Goal: Task Accomplishment & Management: Manage account settings

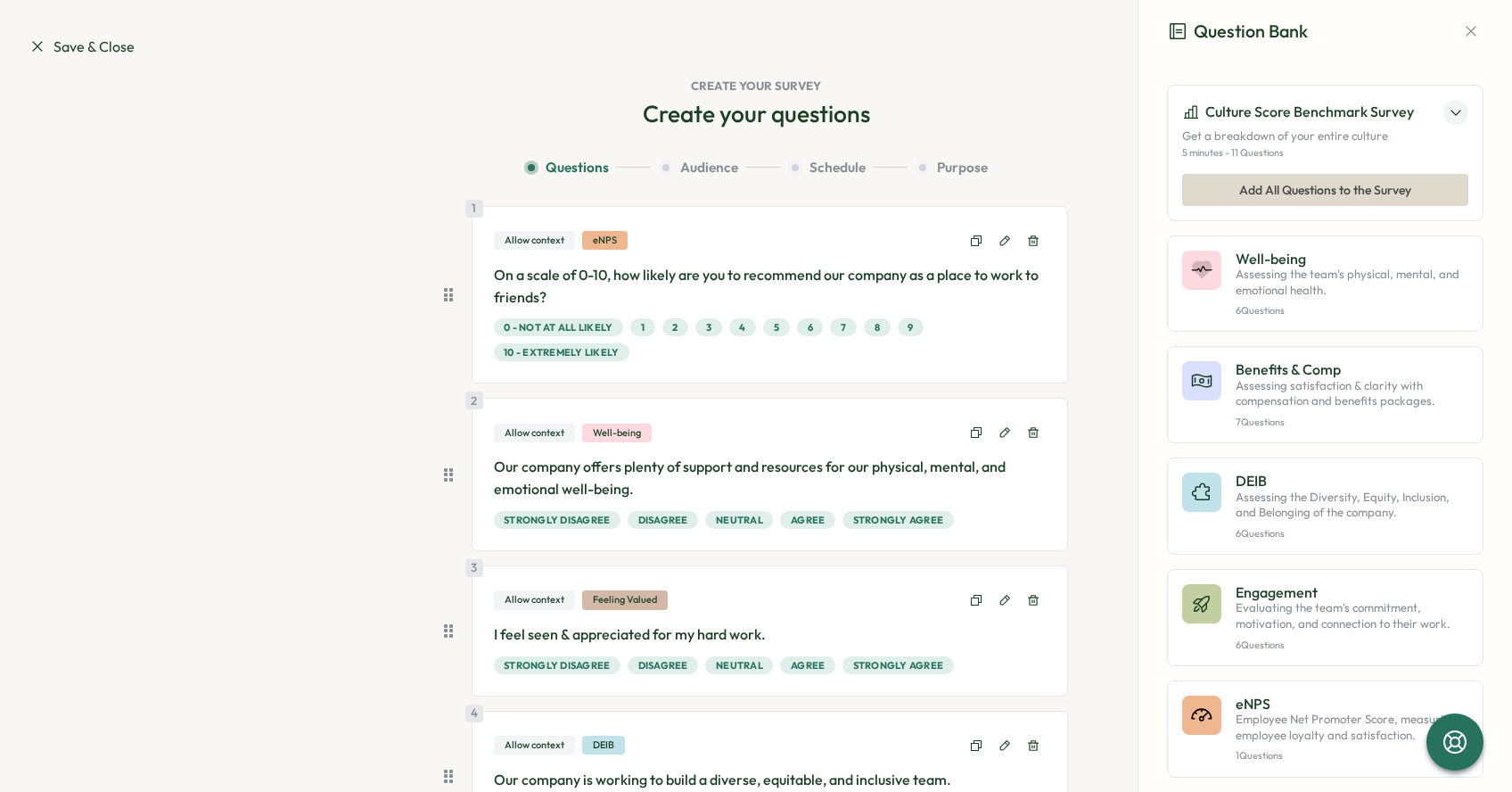
click at [51, 47] on span "Save & Close" at bounding box center [82, 47] width 106 height 22
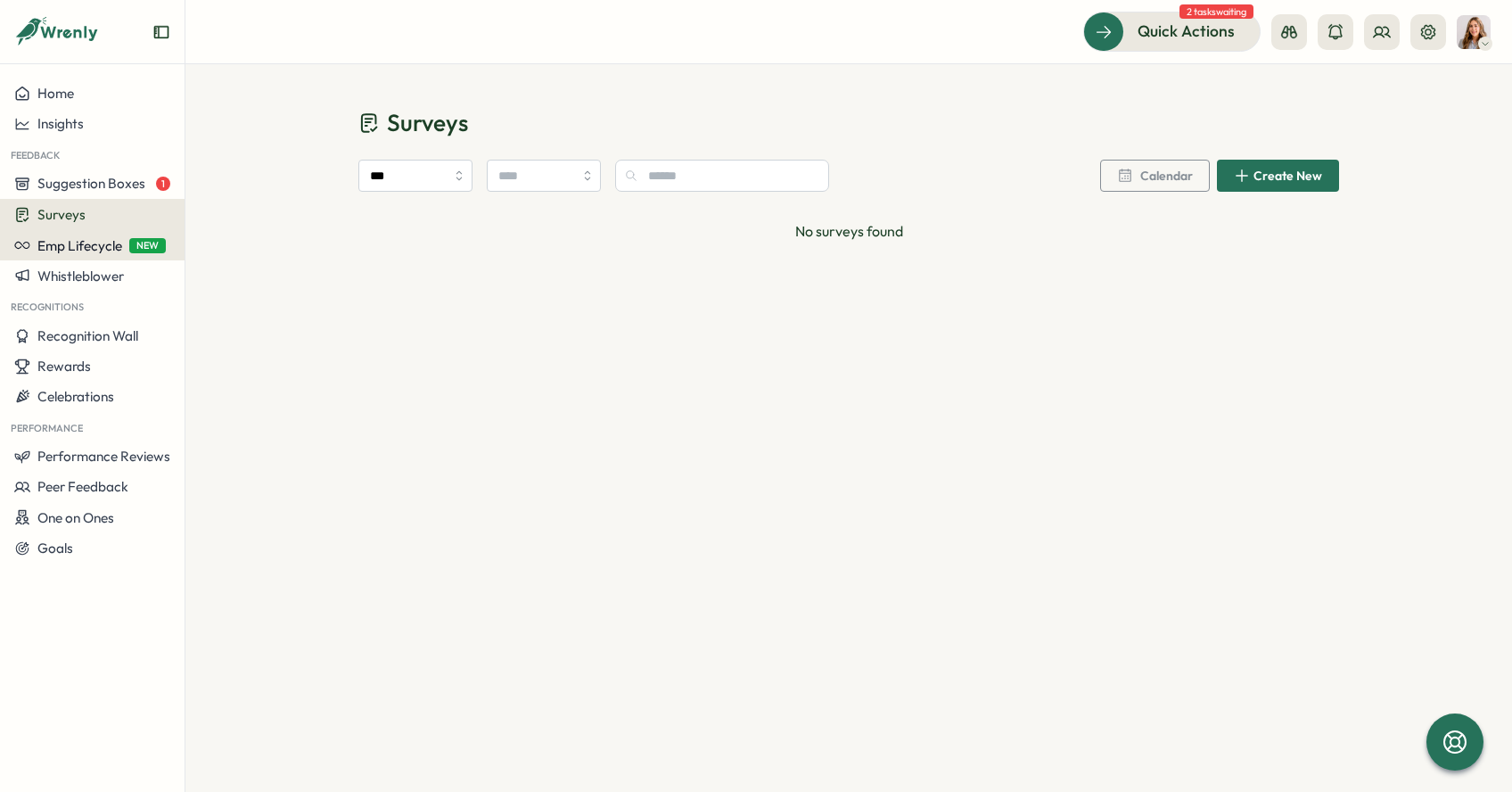
click at [95, 251] on span "Emp Lifecycle" at bounding box center [79, 246] width 85 height 17
click at [85, 231] on button "Emp Lifecycle NEW" at bounding box center [92, 245] width 184 height 31
click at [93, 199] on button "Surveys" at bounding box center [92, 215] width 184 height 32
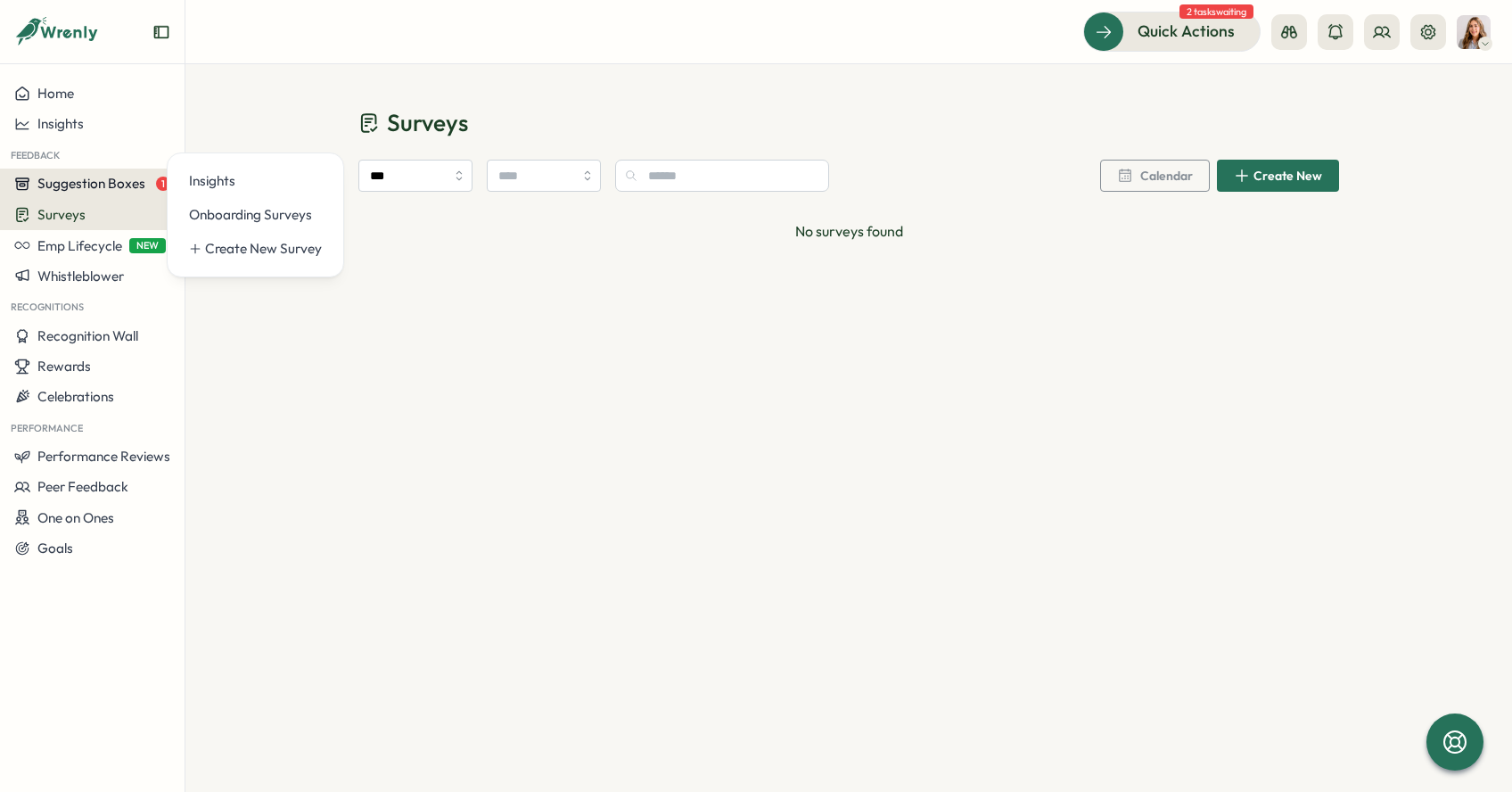
click at [95, 181] on span "Suggestion Boxes" at bounding box center [91, 183] width 108 height 17
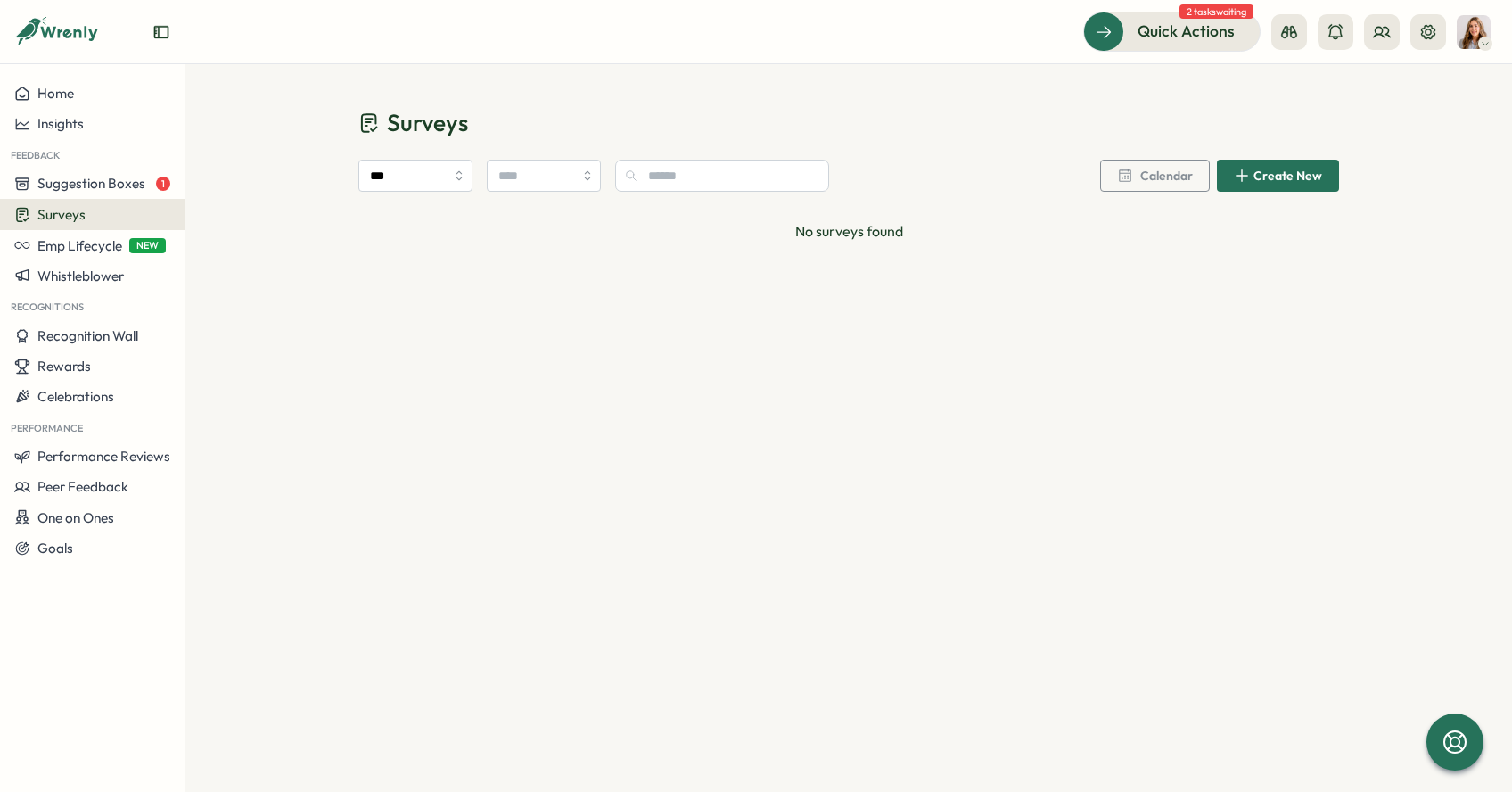
click at [86, 219] on div "Surveys" at bounding box center [92, 214] width 156 height 17
click at [225, 216] on div "Onboarding Surveys" at bounding box center [255, 214] width 133 height 20
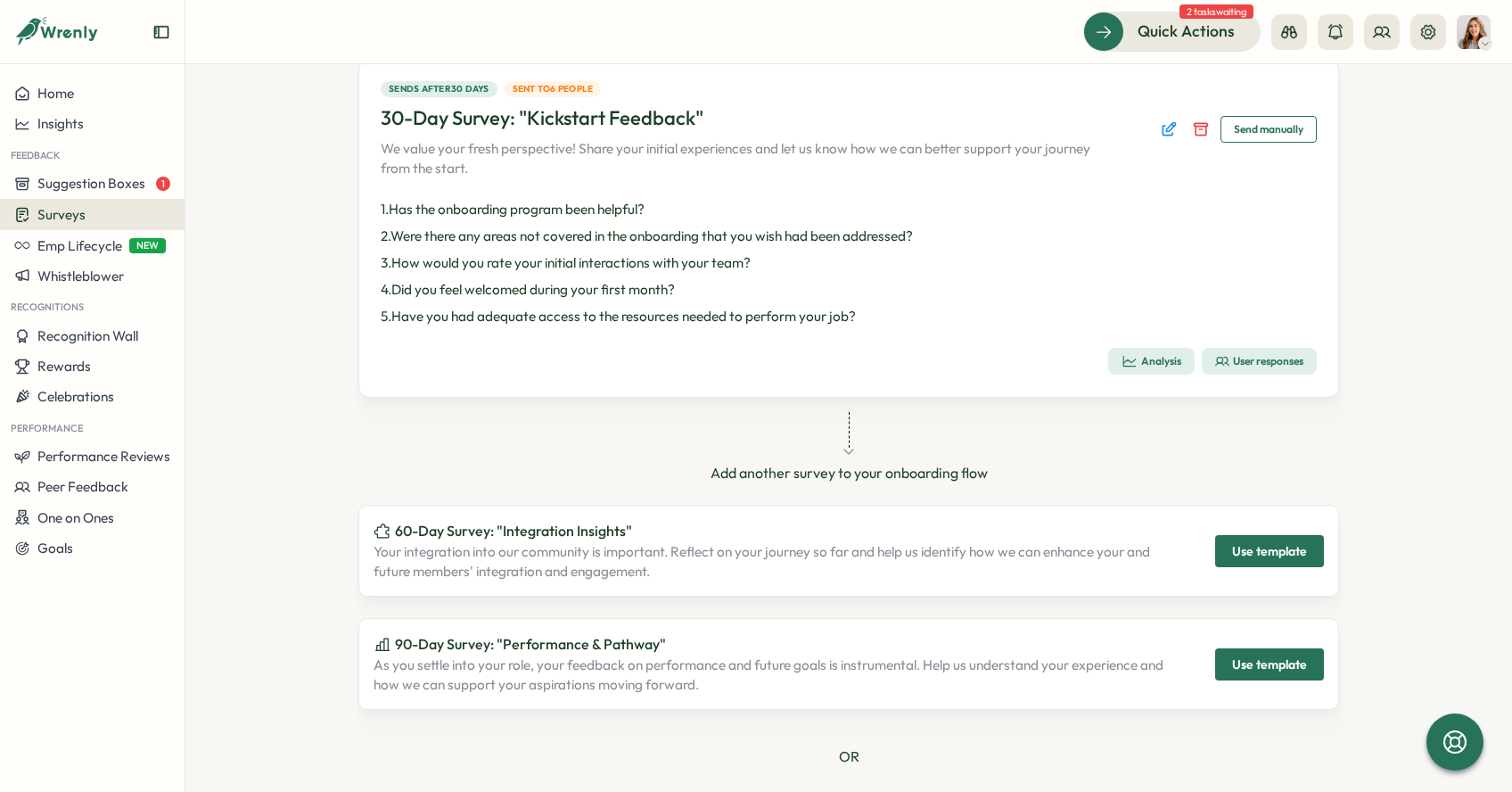
scroll to position [148, 0]
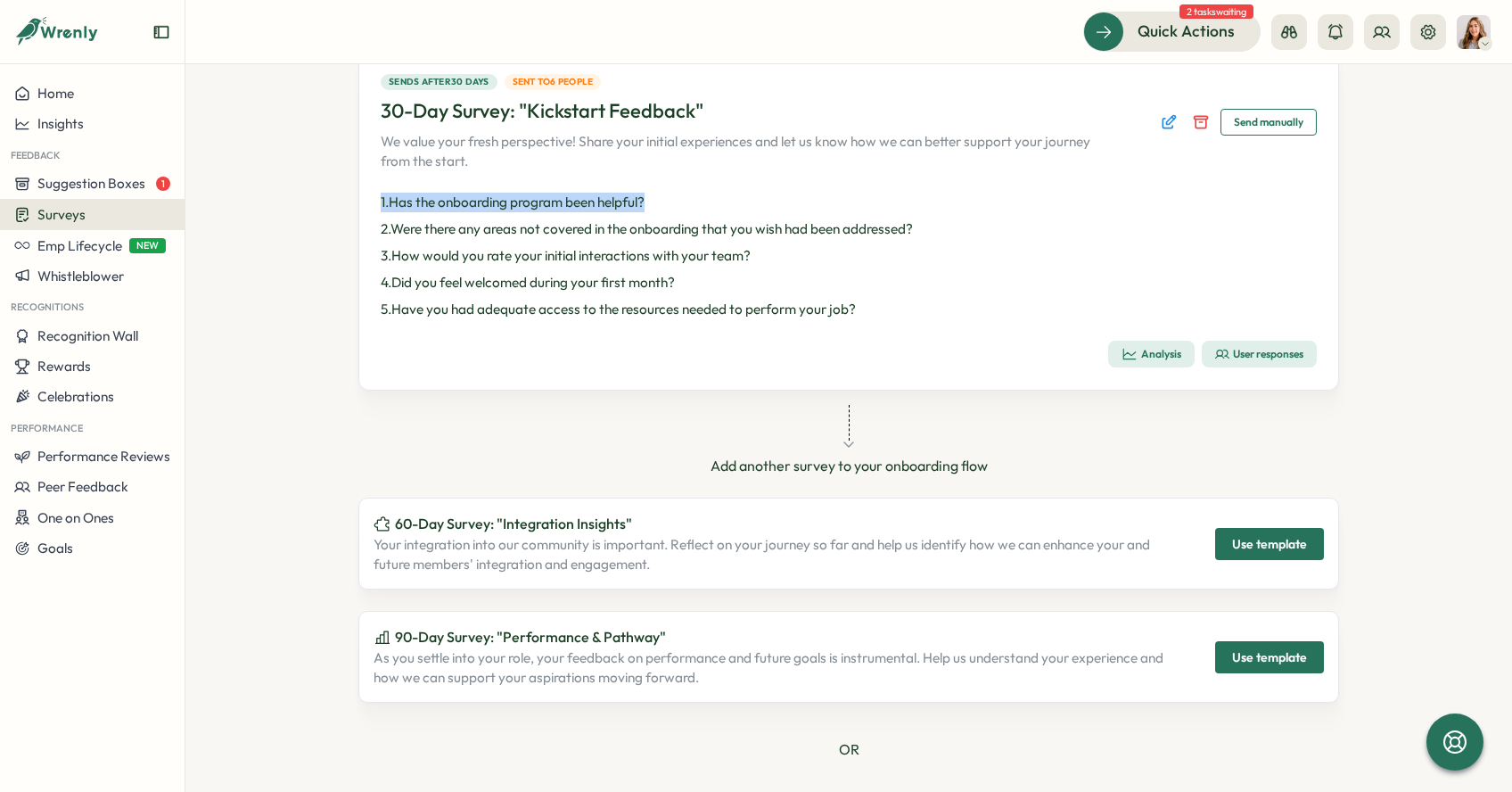
drag, startPoint x: 680, startPoint y: 204, endPoint x: 369, endPoint y: 204, distance: 311.0
click at [369, 204] on div "Sends after 30 days Sent to 6 people 30-Day Survey: "Kickstart Feedback" We val…" at bounding box center [849, 221] width 981 height 339
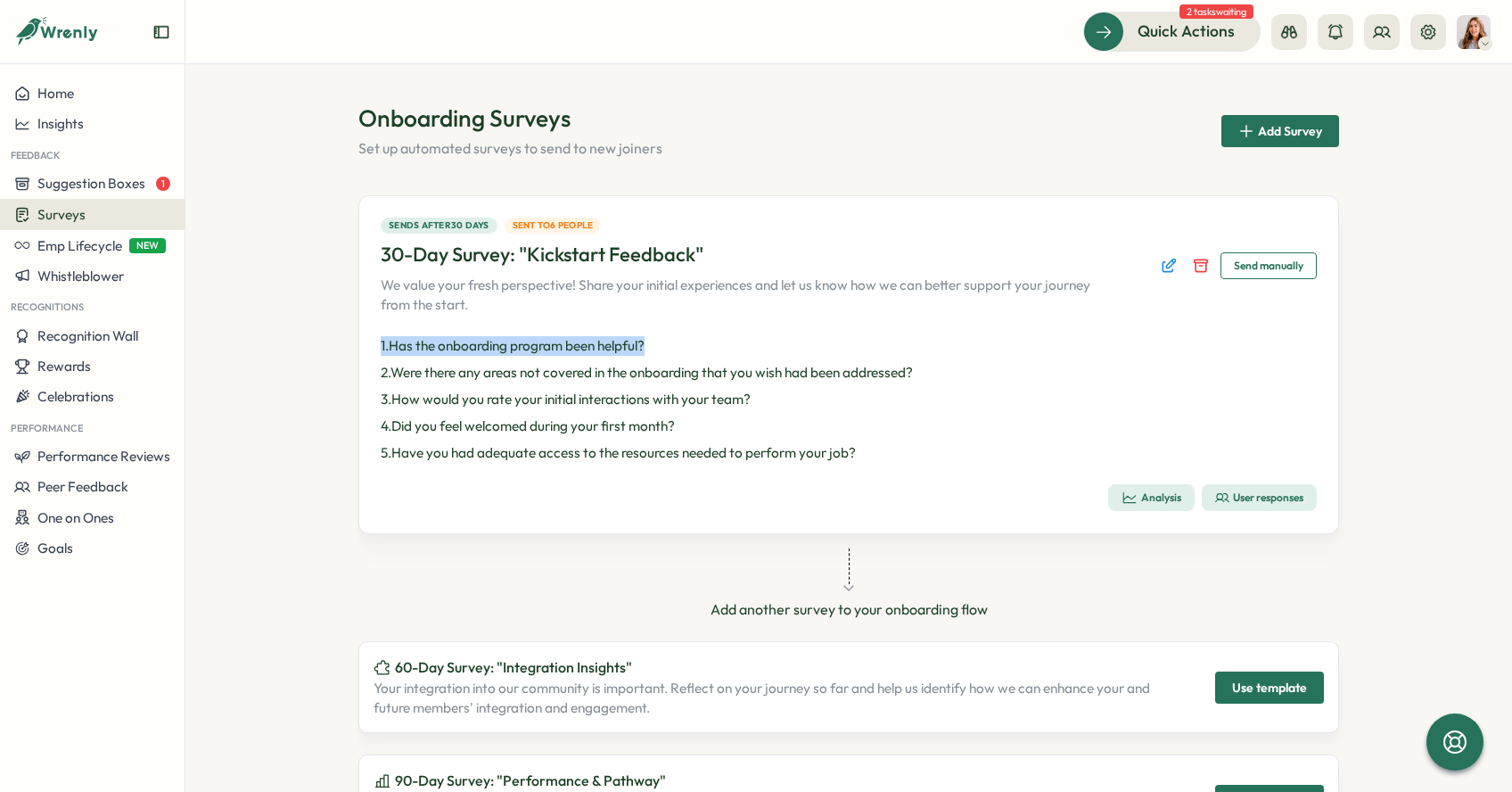
scroll to position [0, 0]
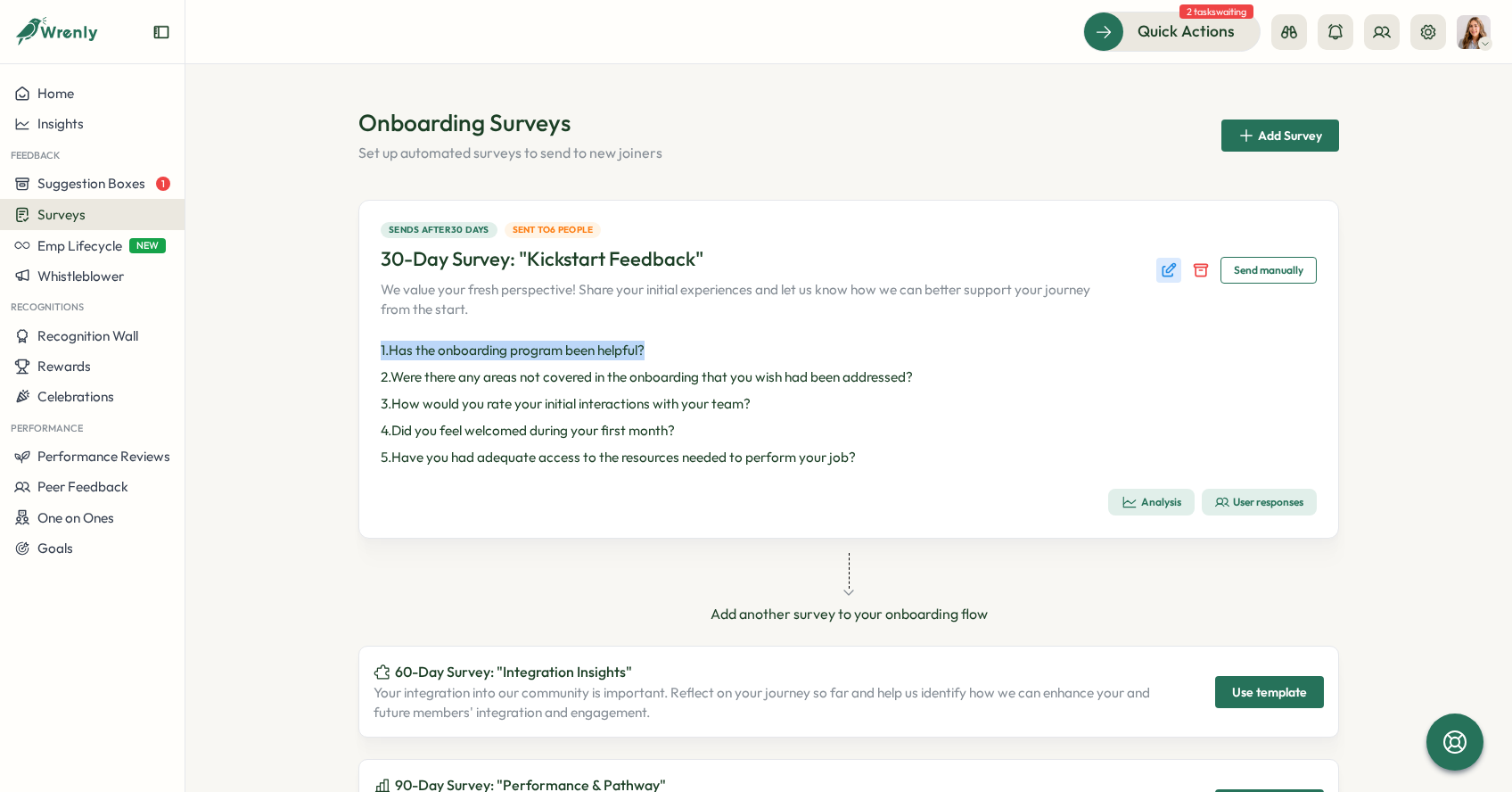
click at [1165, 262] on icon "Edit survey" at bounding box center [1168, 270] width 18 height 18
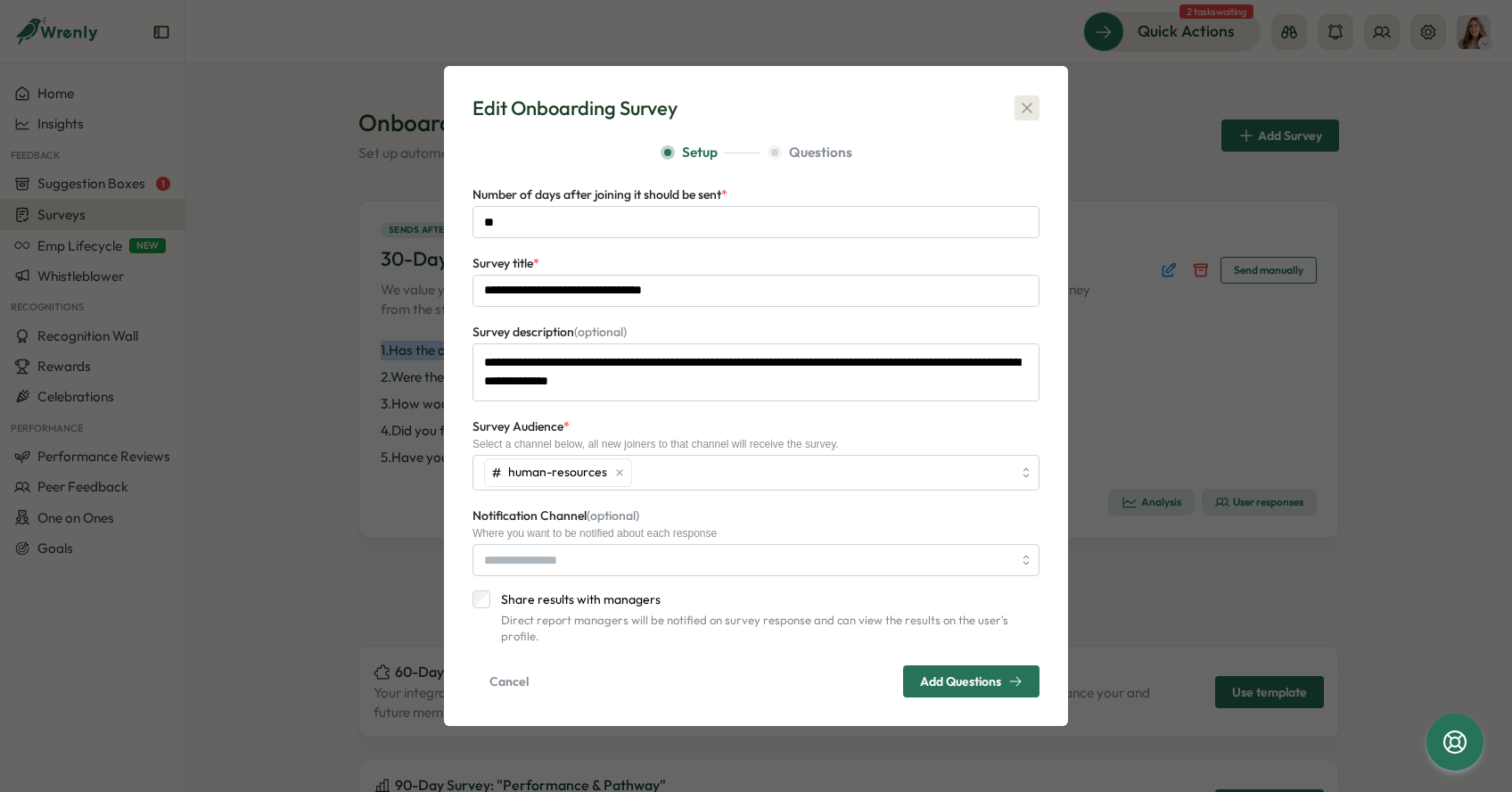
click at [1026, 116] on icon "button" at bounding box center [1027, 107] width 18 height 18
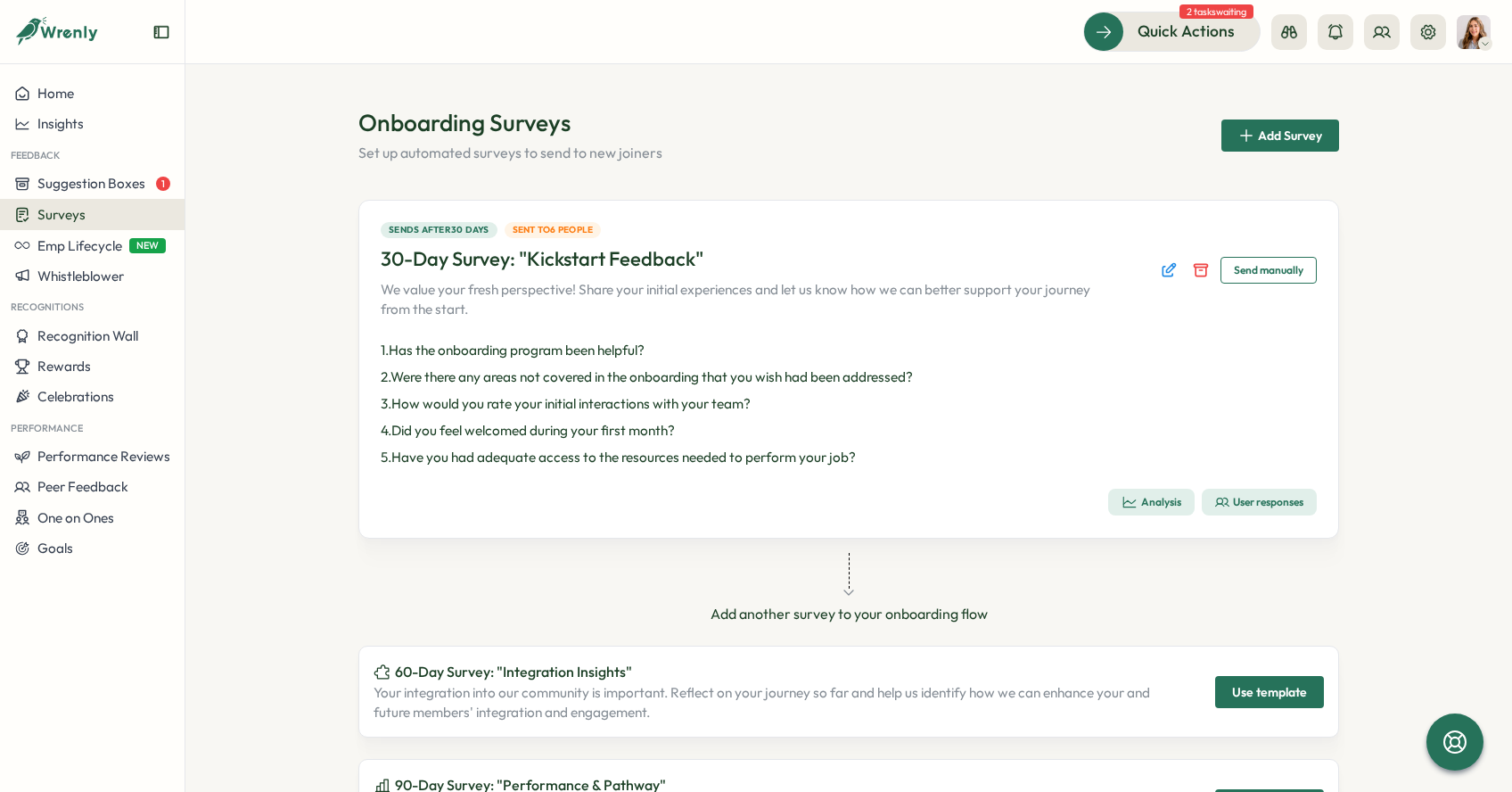
click at [630, 369] on p "2 . Were there any areas not covered in the onboarding that you wish had been a…" at bounding box center [849, 377] width 937 height 20
drag, startPoint x: 644, startPoint y: 351, endPoint x: 370, endPoint y: 347, distance: 274.0
click at [370, 347] on div "Sends after 30 days Sent to 6 people 30-Day Survey: "Kickstart Feedback" We val…" at bounding box center [849, 369] width 981 height 339
copy p "1 . Has the onboarding program been helpful?"
click at [485, 376] on p "2 . Were there any areas not covered in the onboarding that you wish had been a…" at bounding box center [849, 377] width 937 height 20
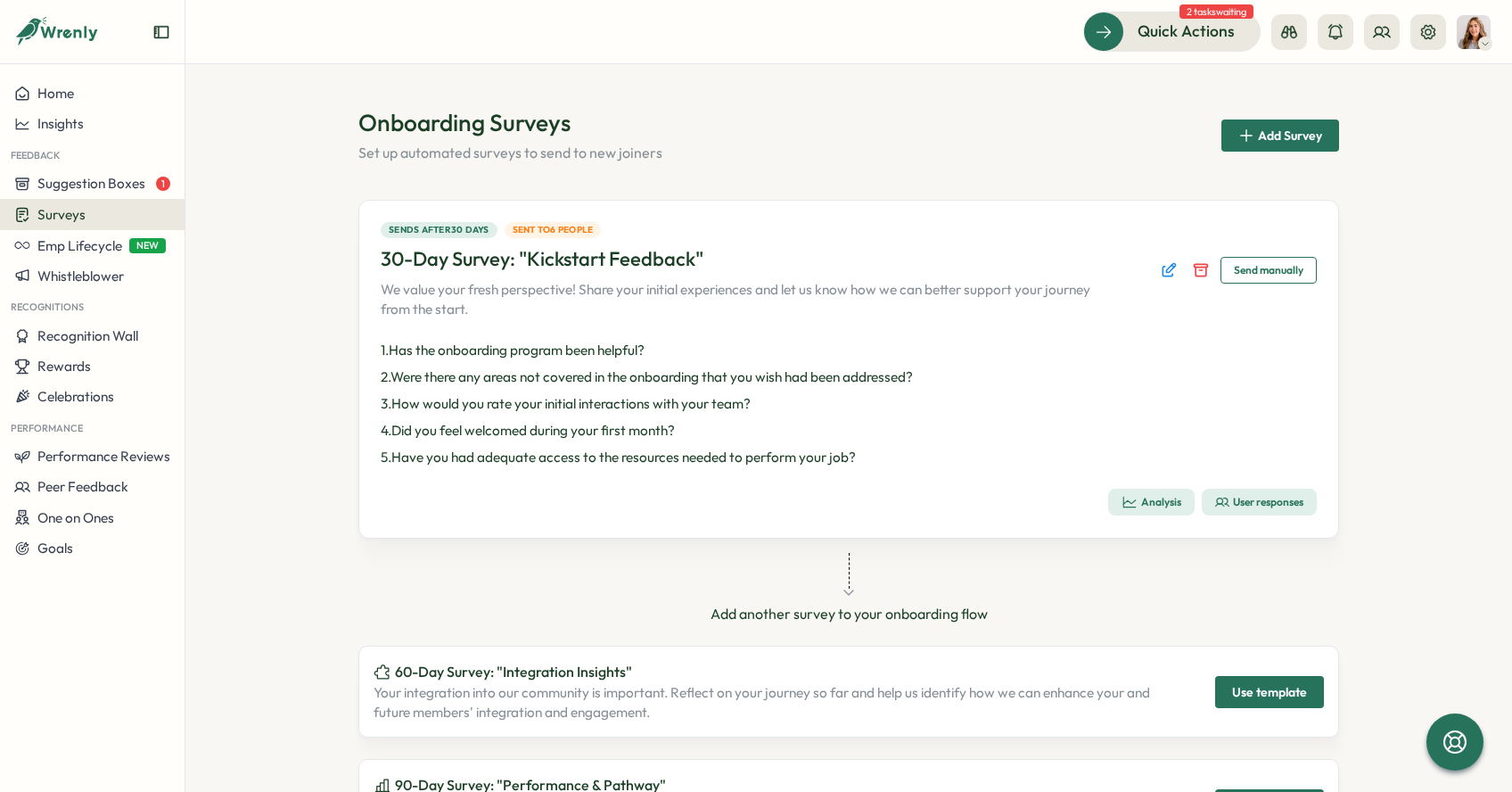
click at [485, 376] on p "2 . Were there any areas not covered in the onboarding that you wish had been a…" at bounding box center [849, 377] width 937 height 20
copy p "2 . Were there any areas not covered in the onboarding that you wish had been a…"
click at [473, 399] on p "3 . How would you rate your initial interactions with your team?" at bounding box center [849, 403] width 937 height 20
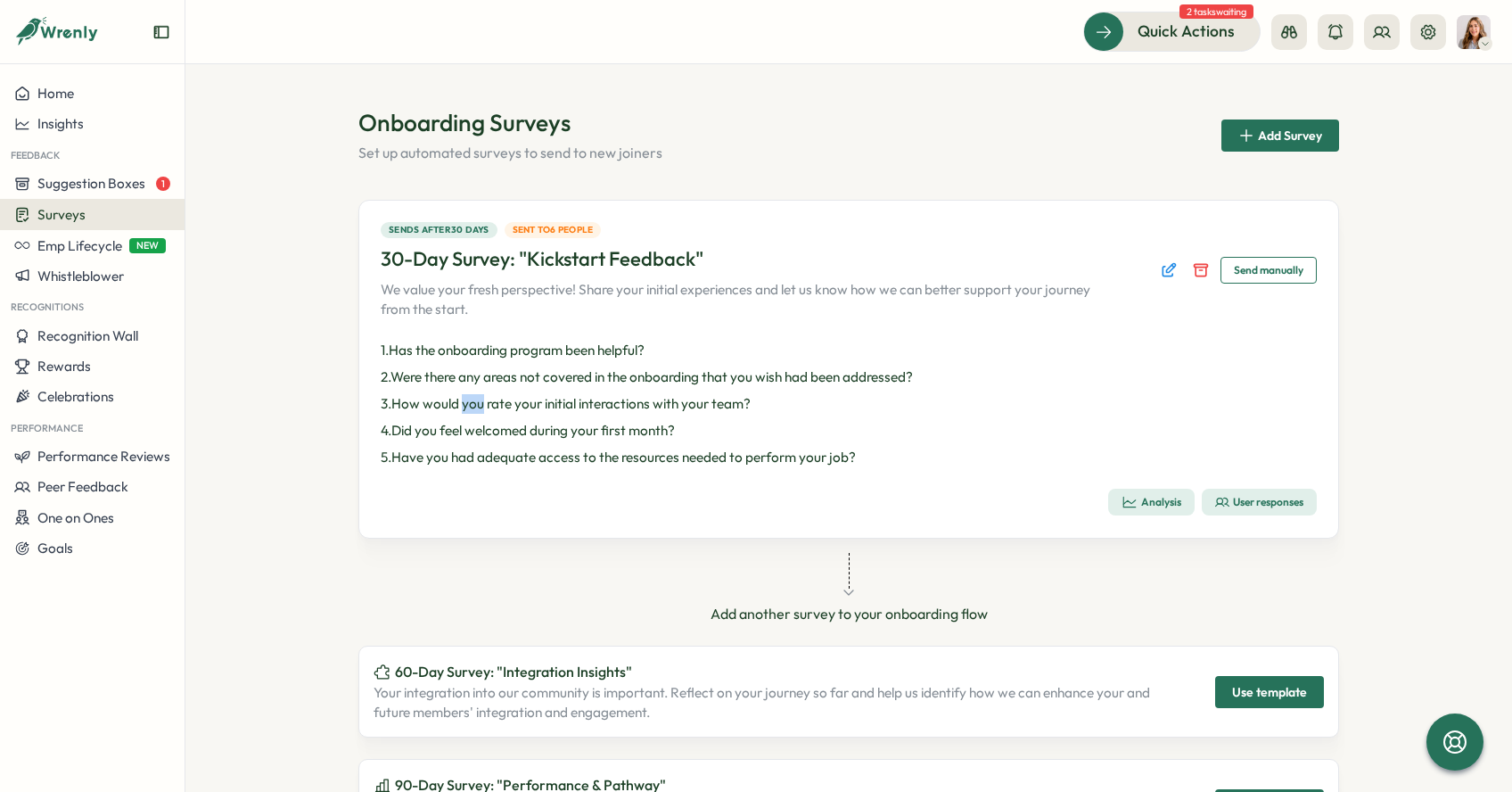
click at [473, 399] on p "3 . How would you rate your initial interactions with your team?" at bounding box center [849, 403] width 937 height 20
copy p "3 . How would you rate your initial interactions with your team?"
click at [482, 421] on p "4 . Did you feel welcomed during your first month?" at bounding box center [849, 430] width 937 height 20
click at [478, 426] on p "4 . Did you feel welcomed during your first month?" at bounding box center [849, 430] width 937 height 20
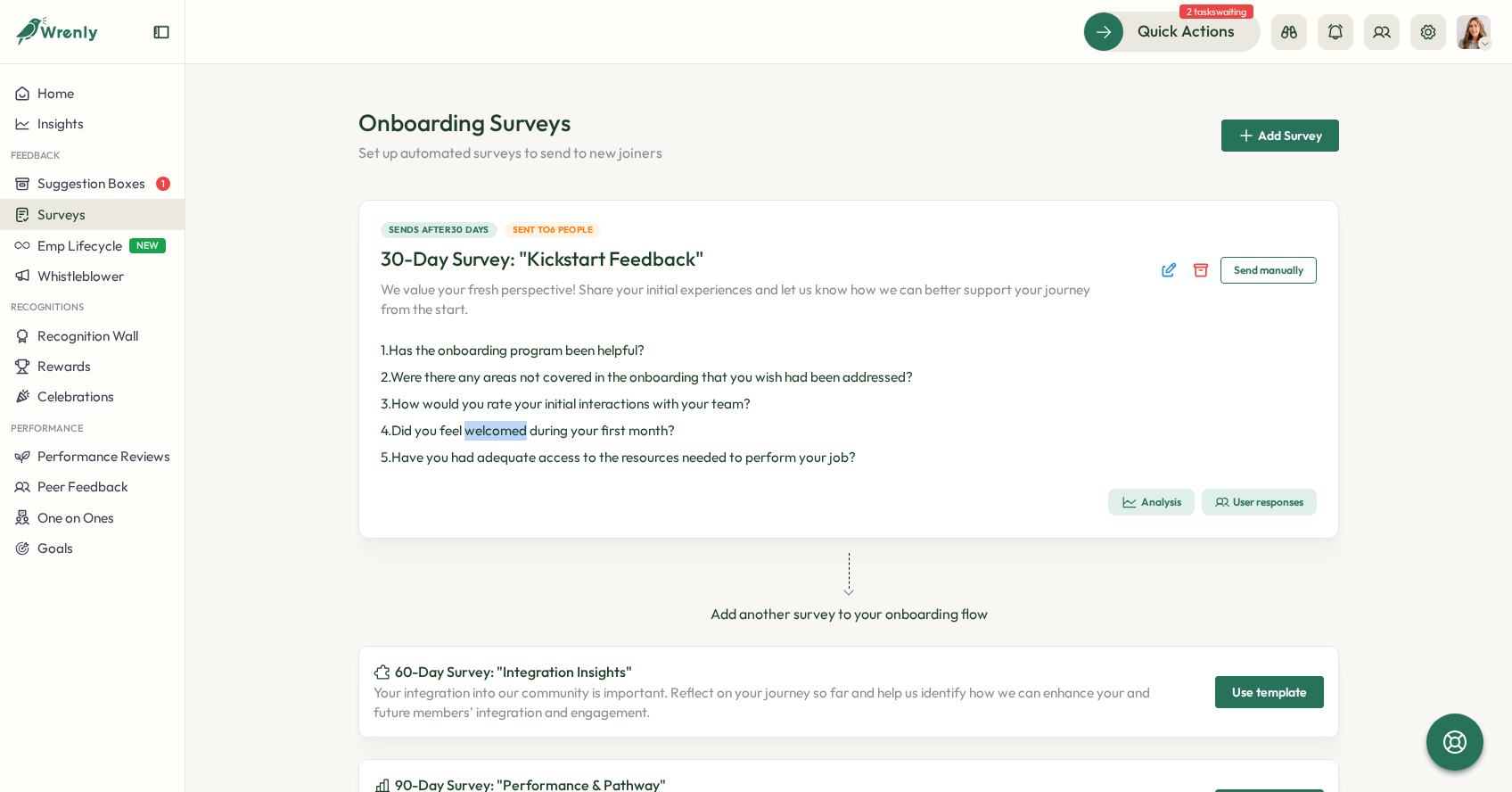
click at [478, 426] on p "4 . Did you feel welcomed during your first month?" at bounding box center [849, 430] width 937 height 20
copy p "4 . Did you feel welcomed during your first month?"
click at [526, 461] on p "5 . Have you had adequate access to the resources needed to perform your job?" at bounding box center [849, 457] width 937 height 20
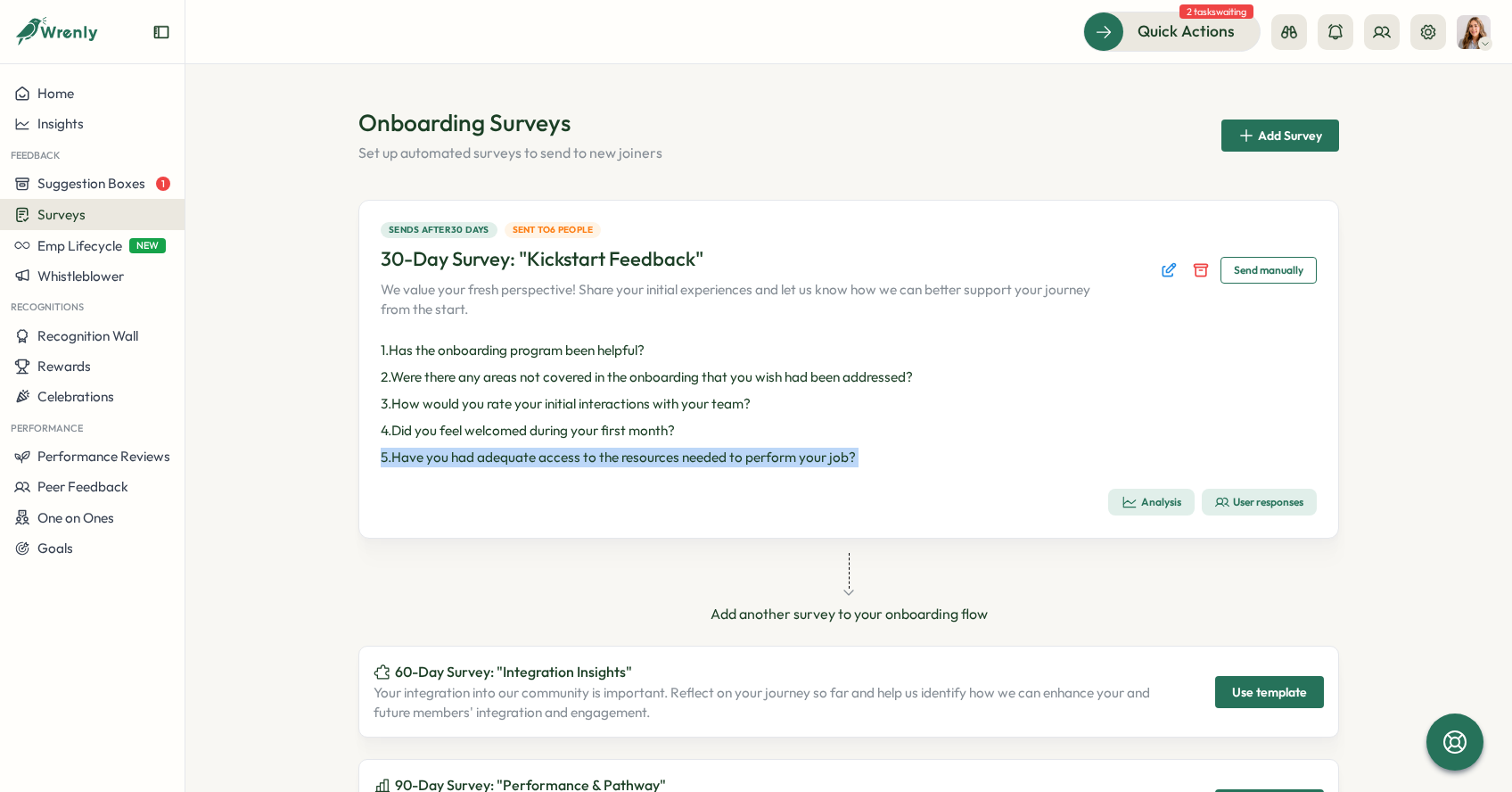
click at [526, 461] on p "5 . Have you had adequate access to the resources needed to perform your job?" at bounding box center [849, 457] width 937 height 20
copy div "5 . Have you had adequate access to the resources needed to perform your job? A…"
click at [1247, 278] on span "Send manually" at bounding box center [1269, 270] width 70 height 25
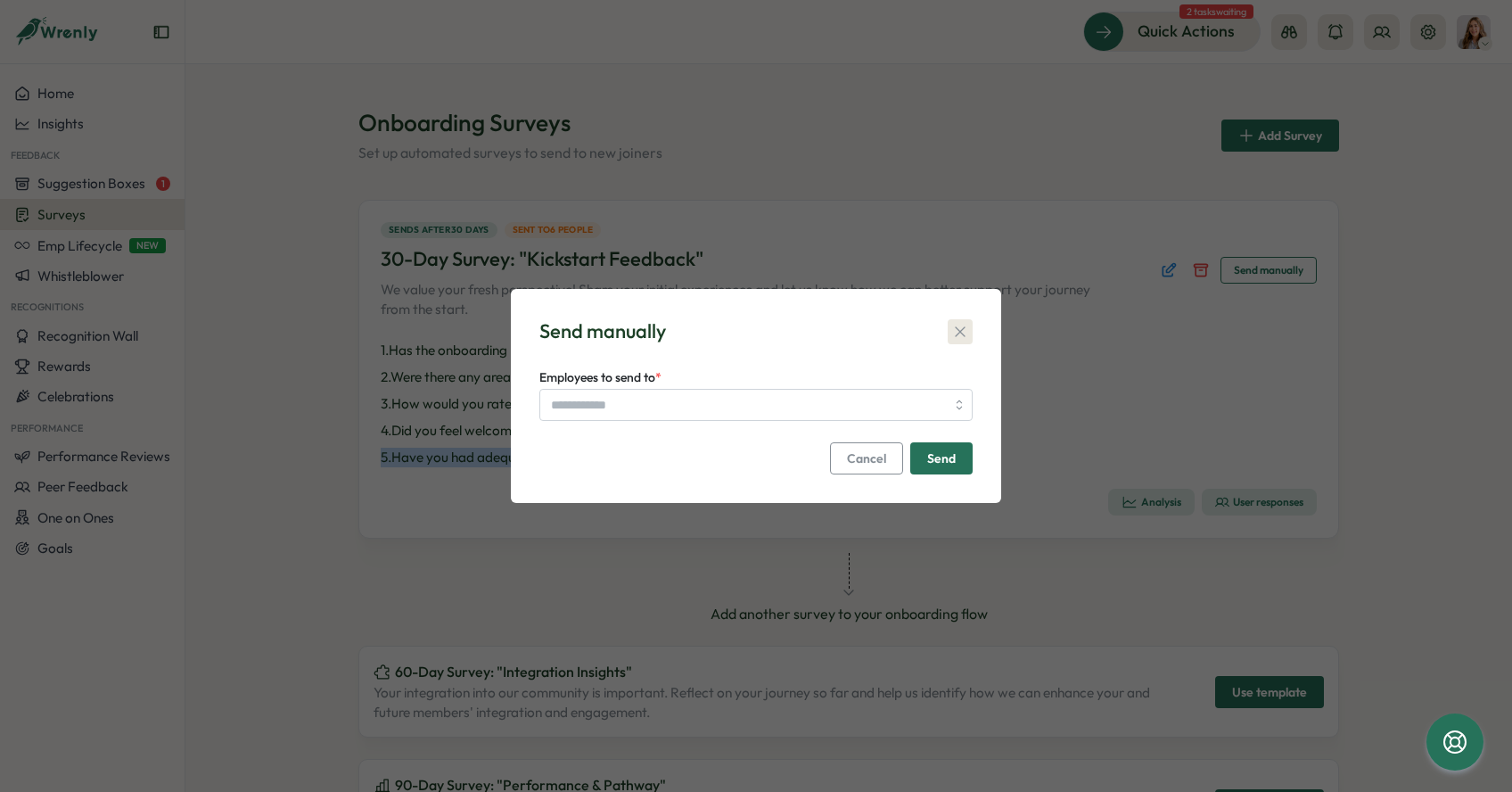
click at [968, 329] on icon "button" at bounding box center [960, 331] width 18 height 18
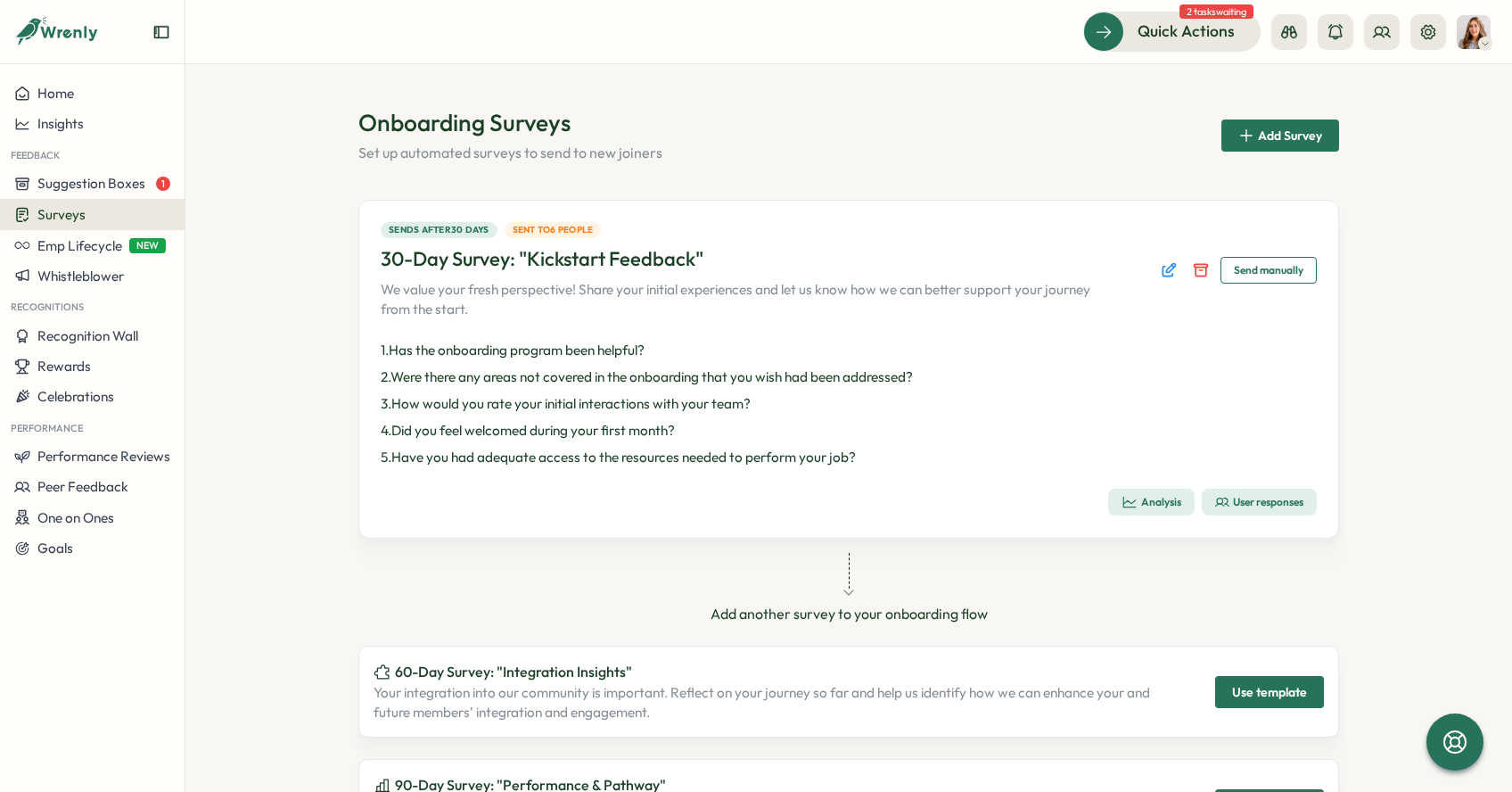
click at [555, 224] on span "Sent to 6 people" at bounding box center [553, 229] width 81 height 14
click at [1161, 255] on div "Sends after 30 days Sent to 6 people 30-Day Survey: "Kickstart Feedback" We val…" at bounding box center [849, 270] width 937 height 97
click at [1161, 264] on icon "Edit survey" at bounding box center [1168, 270] width 18 height 18
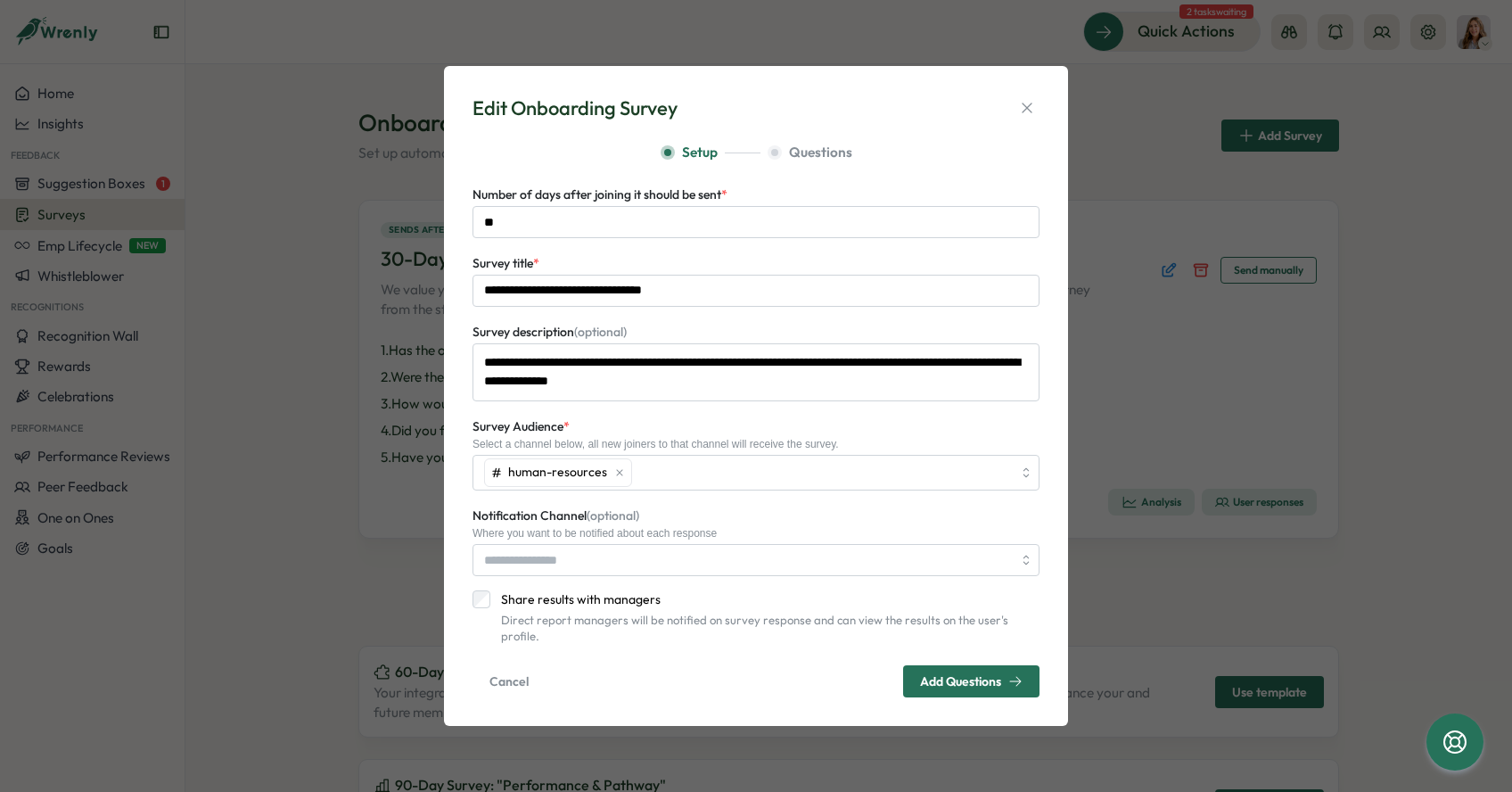
click at [962, 677] on span "Add Questions" at bounding box center [960, 680] width 81 height 12
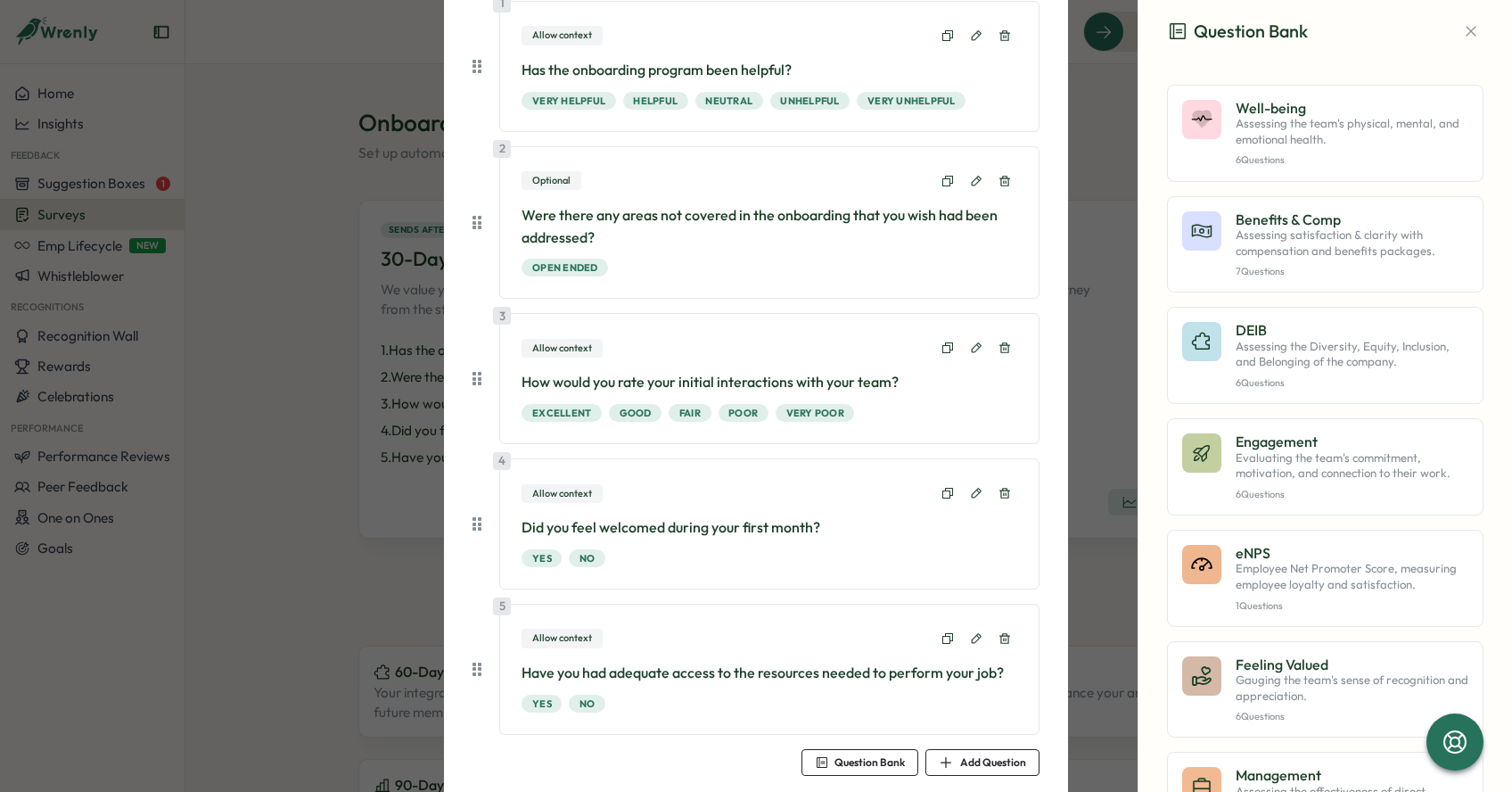
scroll to position [322, 0]
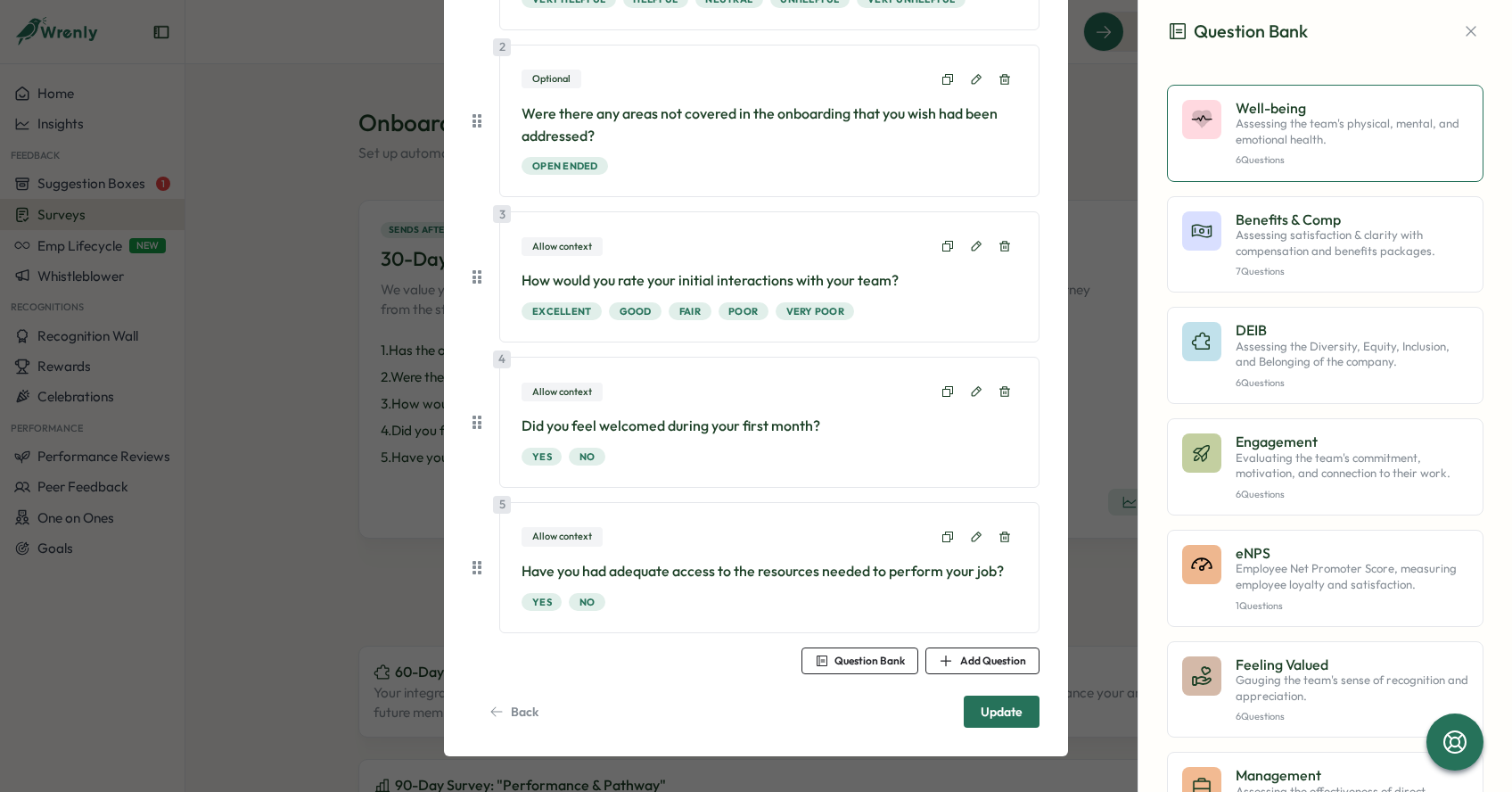
click at [1328, 158] on p "6 Questions" at bounding box center [1352, 160] width 233 height 11
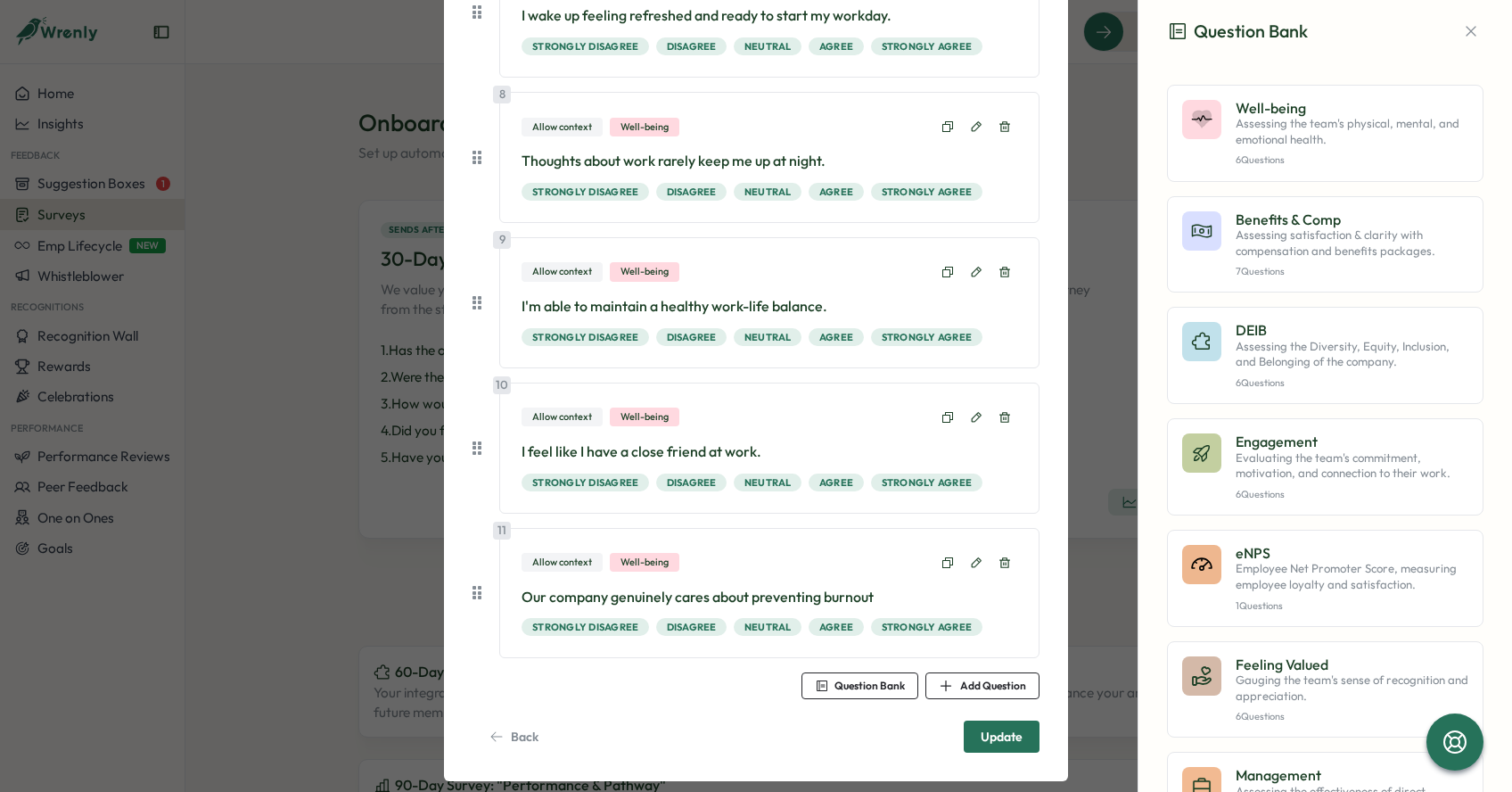
scroll to position [1214, 0]
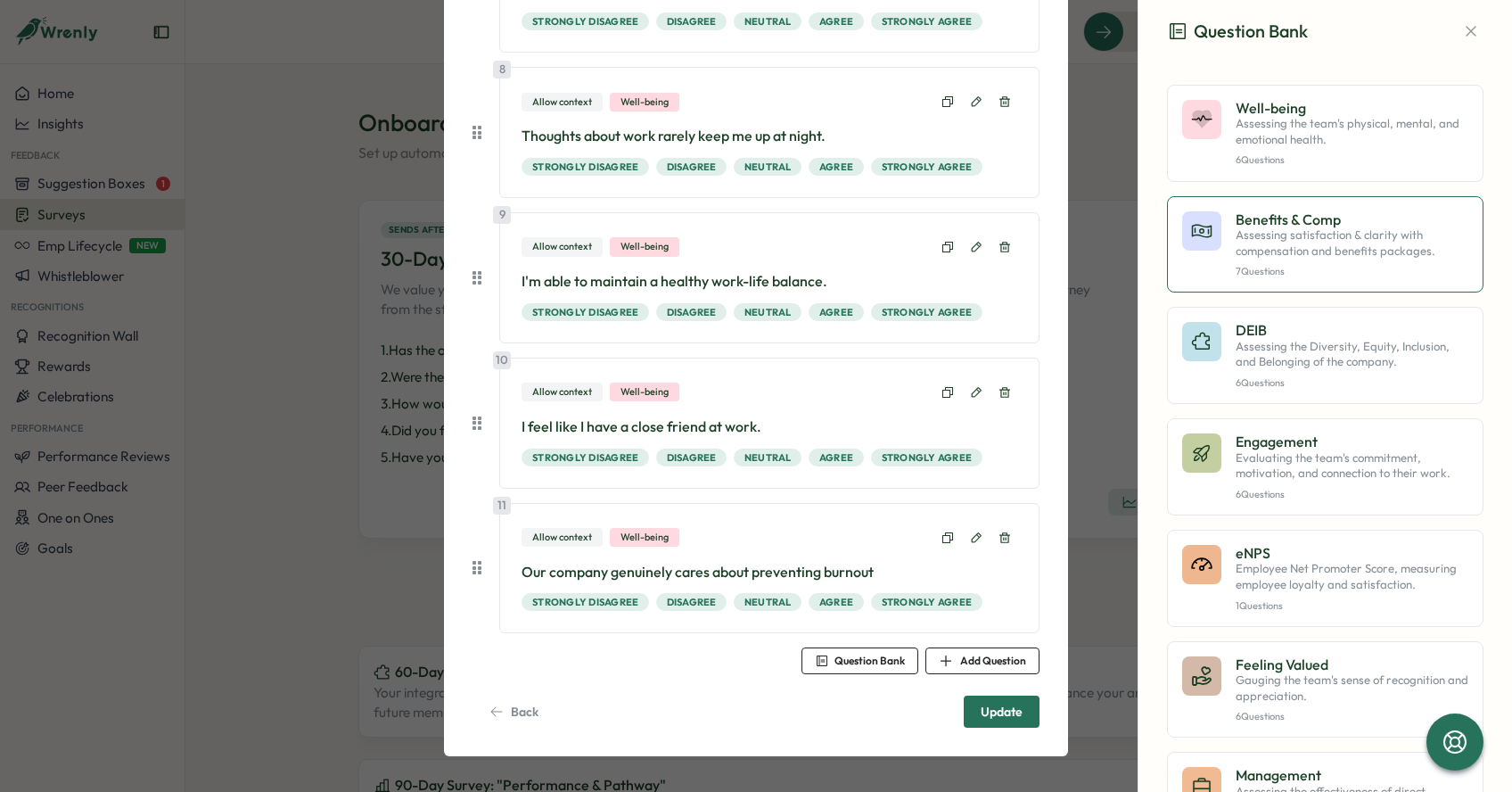
click at [1297, 278] on button "Benefits & Comp Assessing satisfaction & clarity with compensation and benefits…" at bounding box center [1326, 245] width 317 height 97
click at [1002, 529] on button at bounding box center [1005, 537] width 25 height 25
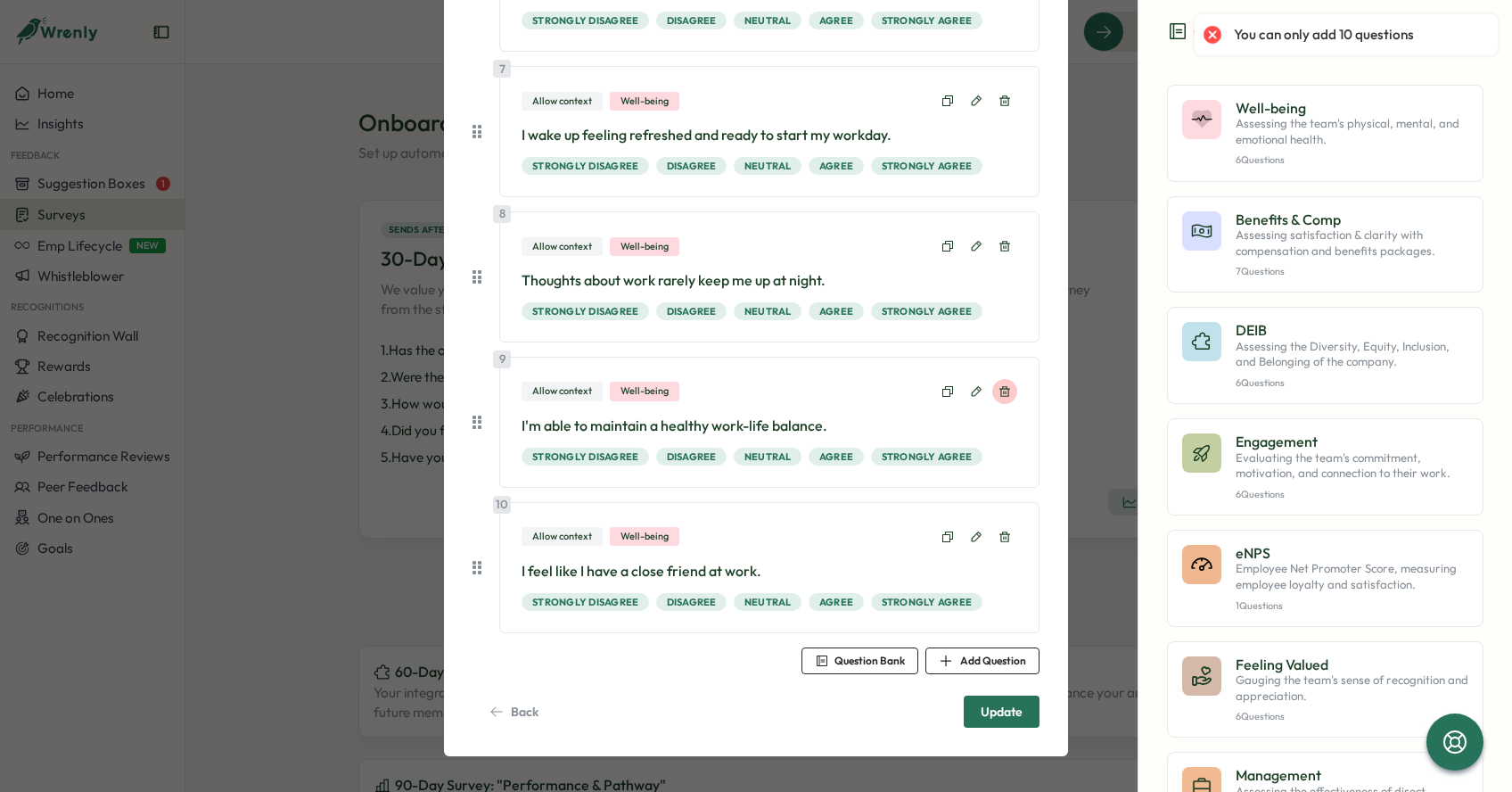
click at [1001, 386] on icon at bounding box center [1005, 391] width 10 height 10
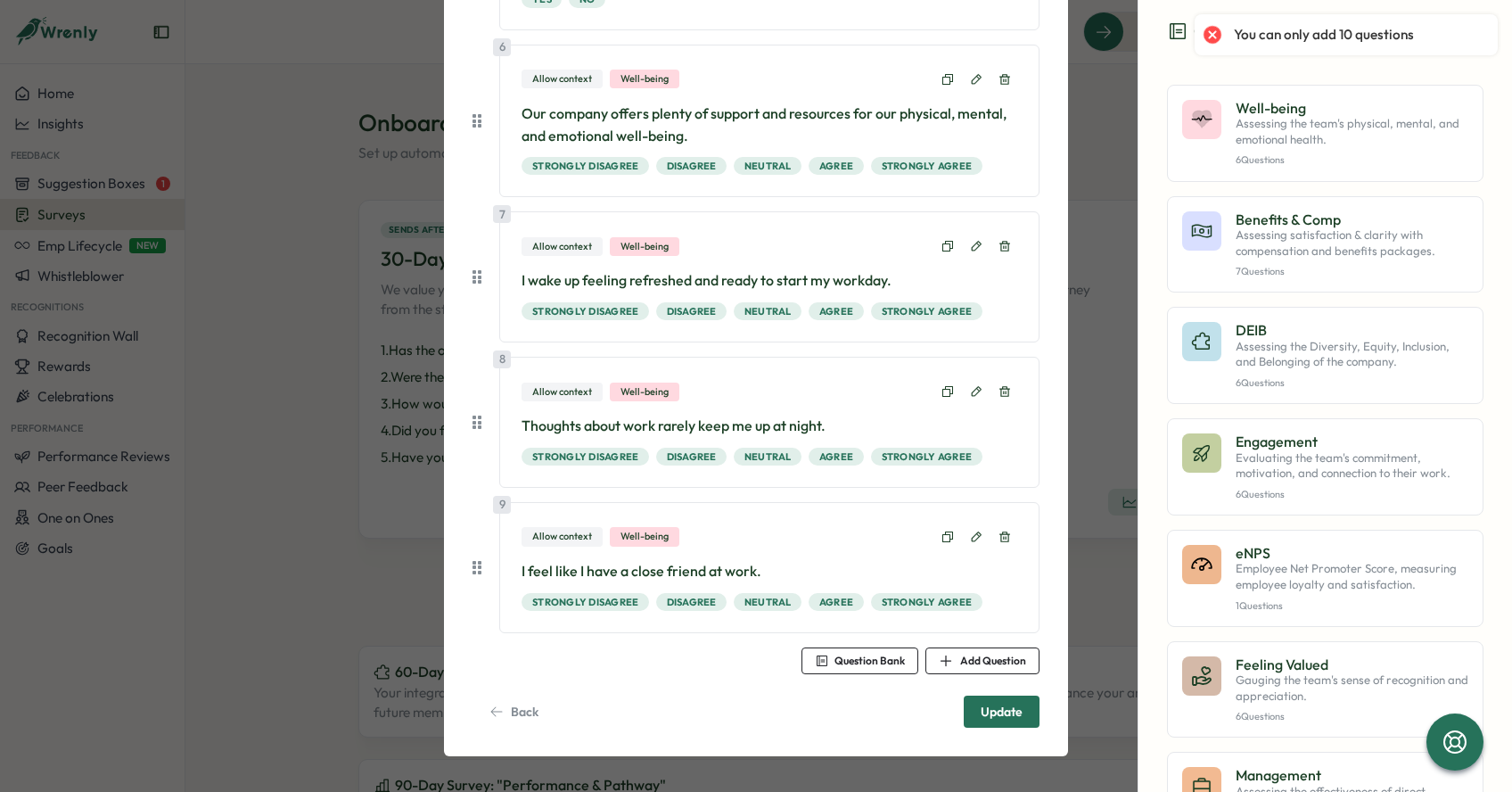
click at [999, 248] on icon at bounding box center [1005, 246] width 12 height 12
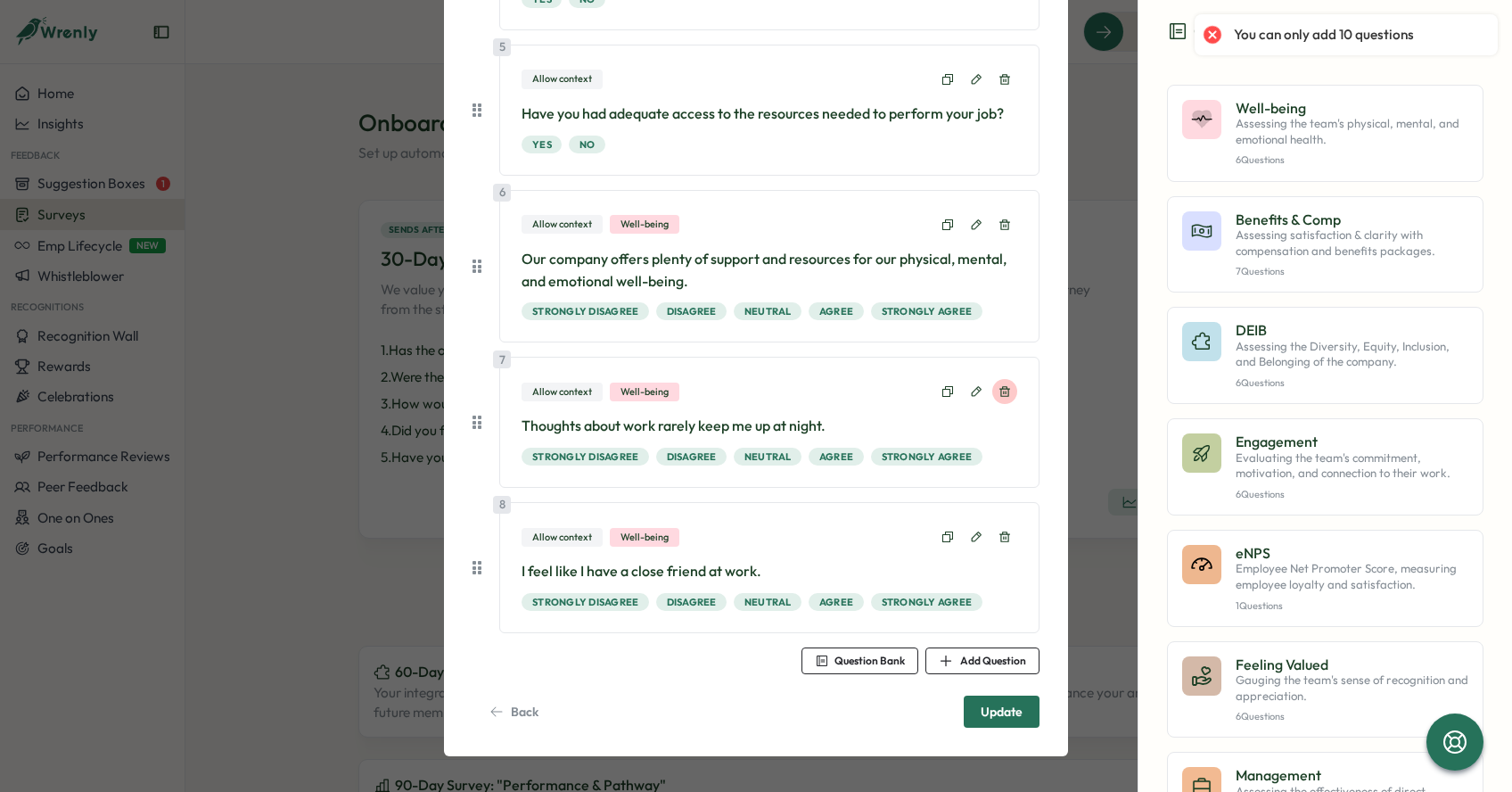
click at [1004, 392] on icon at bounding box center [1005, 391] width 12 height 12
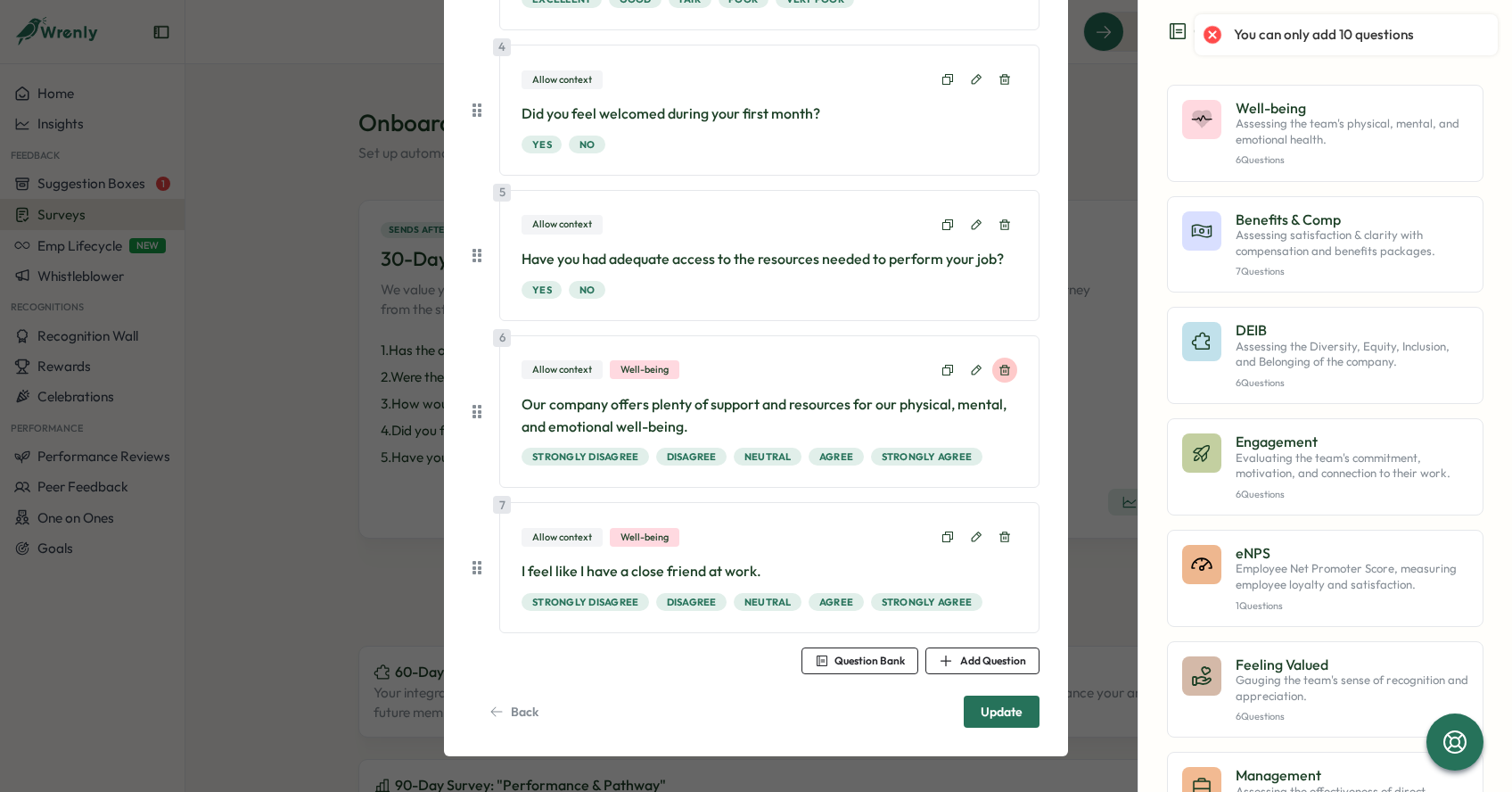
click at [1003, 375] on button at bounding box center [1005, 369] width 25 height 25
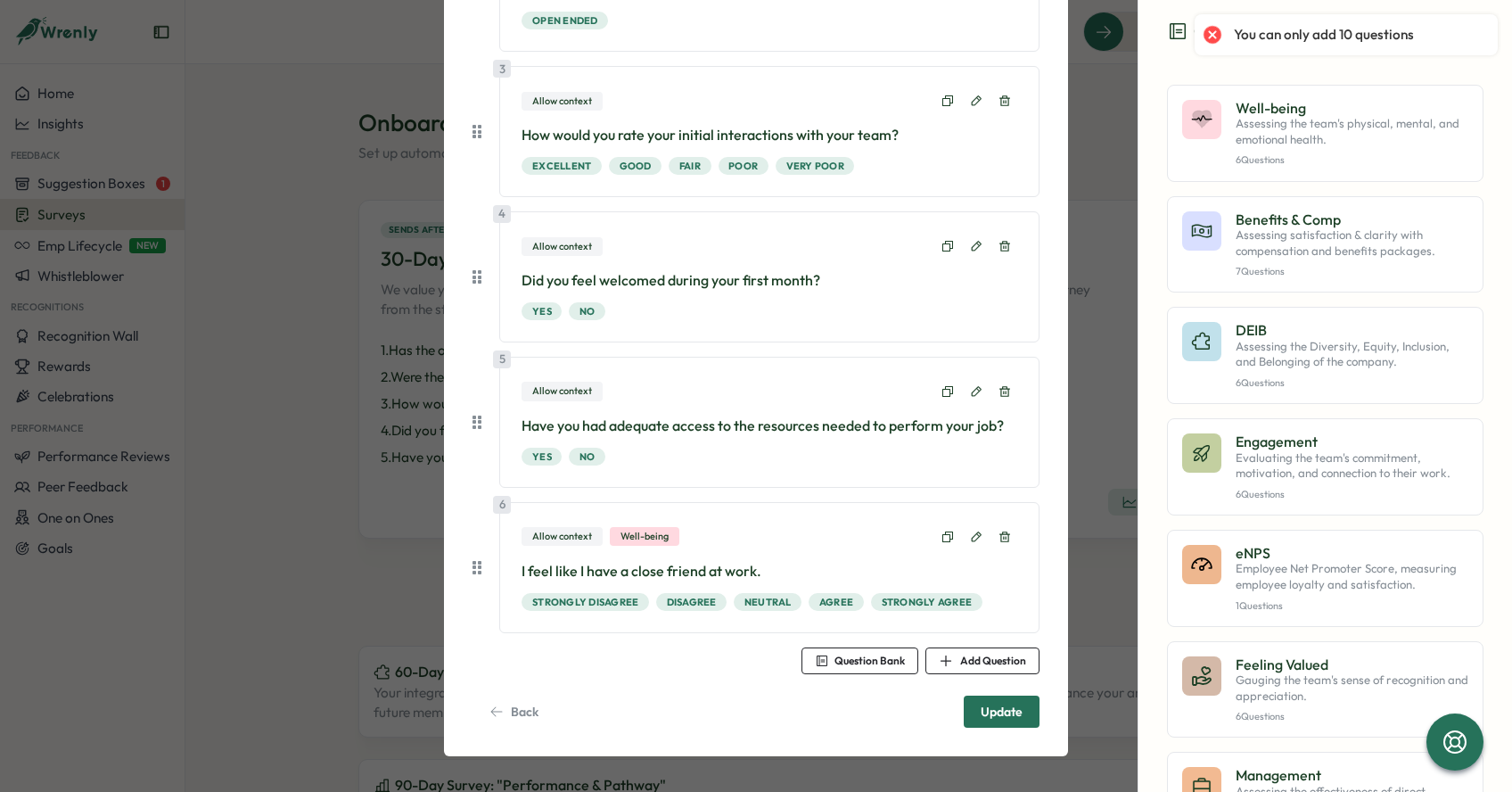
click at [1006, 547] on div at bounding box center [977, 536] width 82 height 25
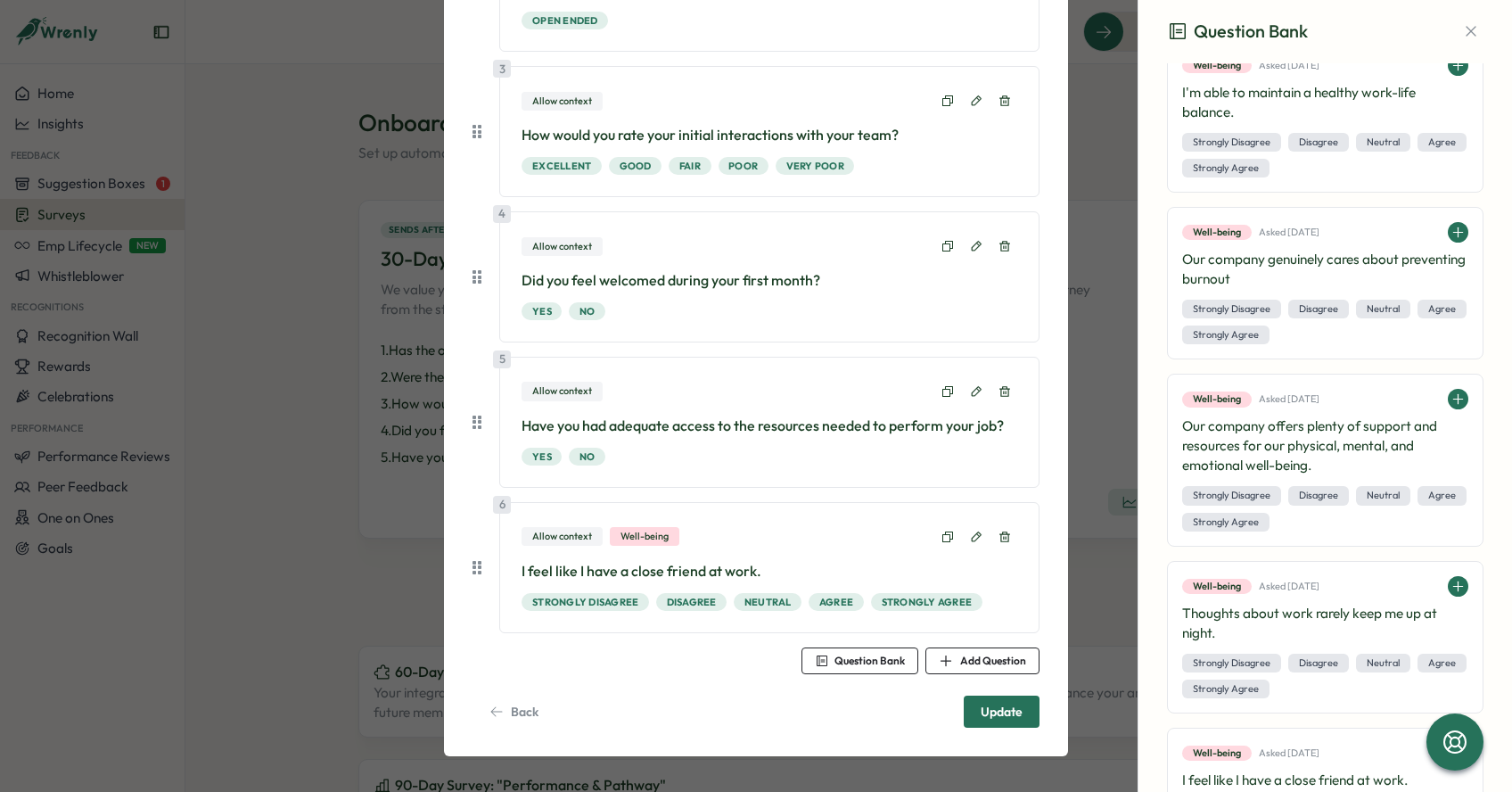
scroll to position [2794, 0]
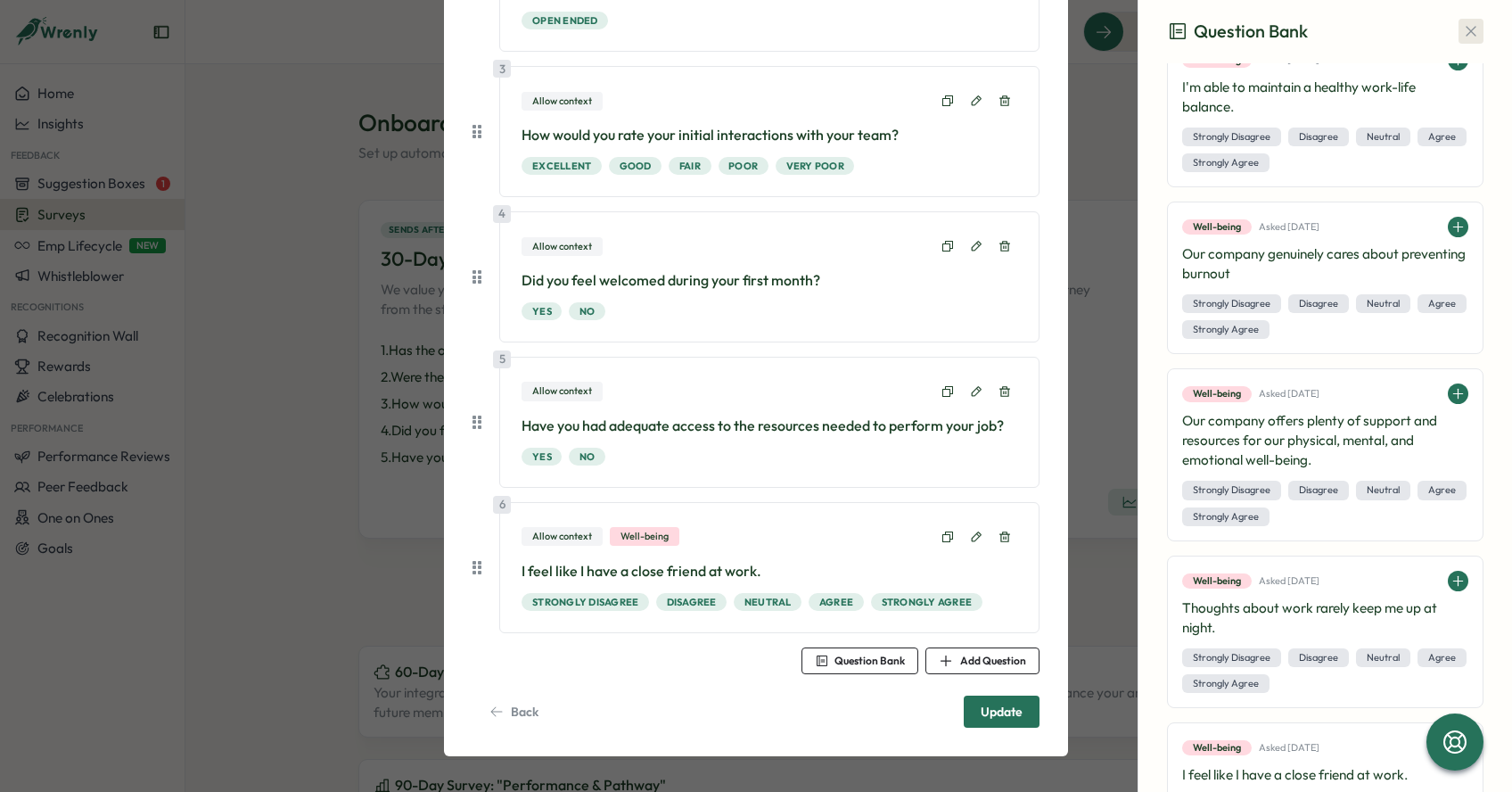
click at [1462, 40] on button "button" at bounding box center [1471, 31] width 25 height 25
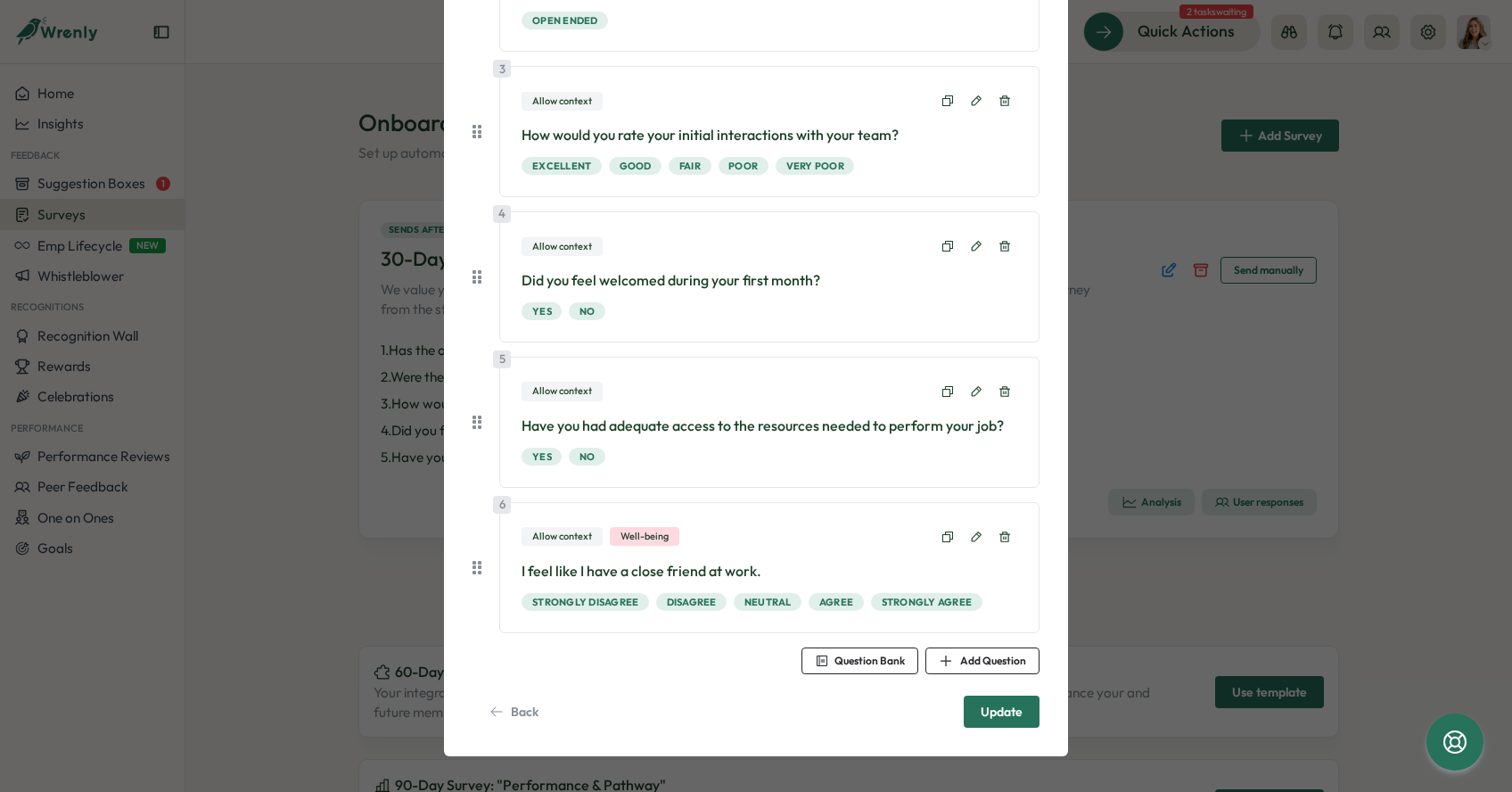
click at [1051, 38] on div "Edit Onboarding Survey Question Bank Well-being Assessing the team's physical, …" at bounding box center [756, 162] width 624 height 1188
click at [1089, 83] on div "Edit Onboarding Survey Question Bank Well-being Assessing the team's physical, …" at bounding box center [756, 396] width 1512 height 792
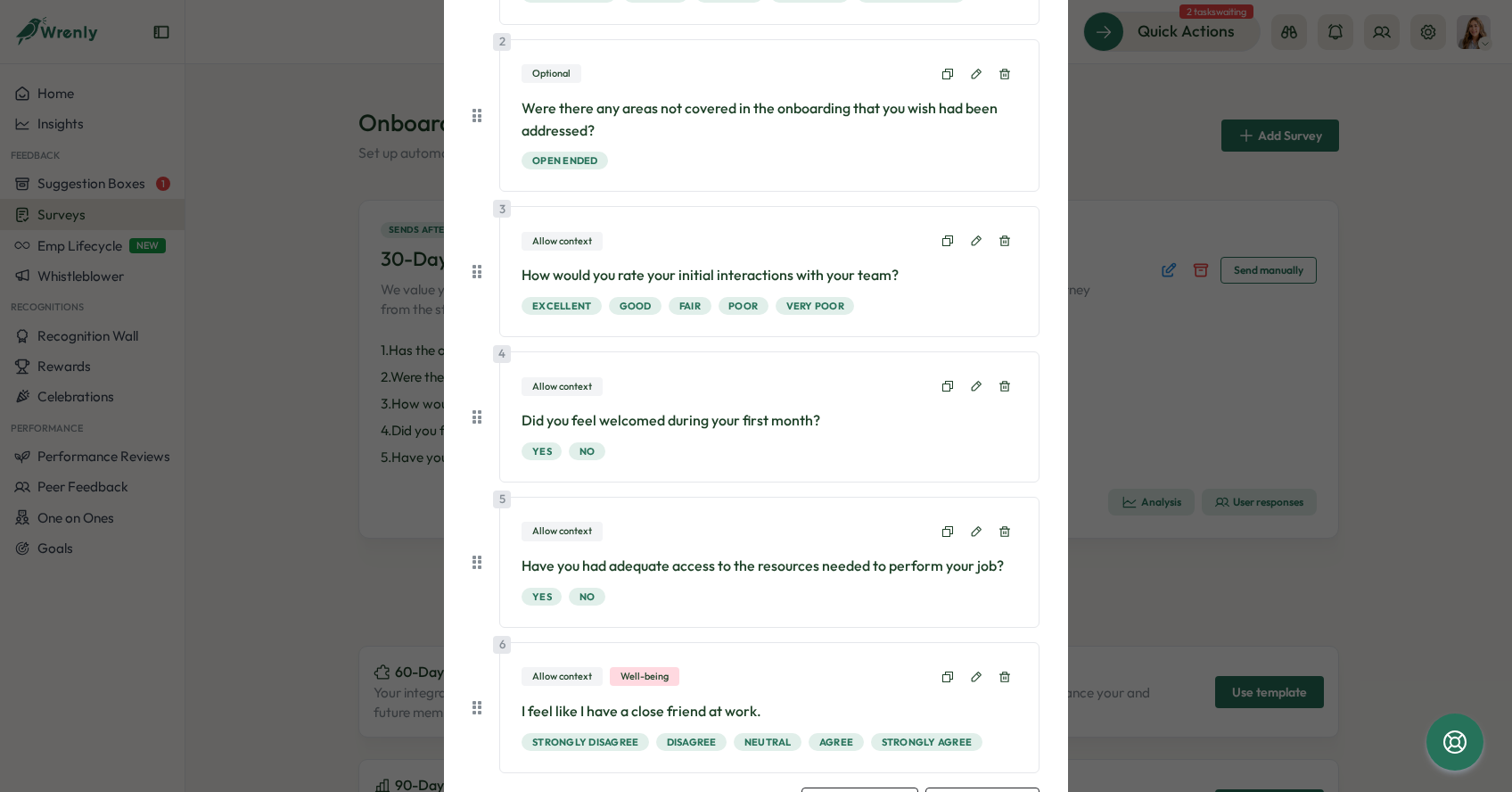
scroll to position [0, 0]
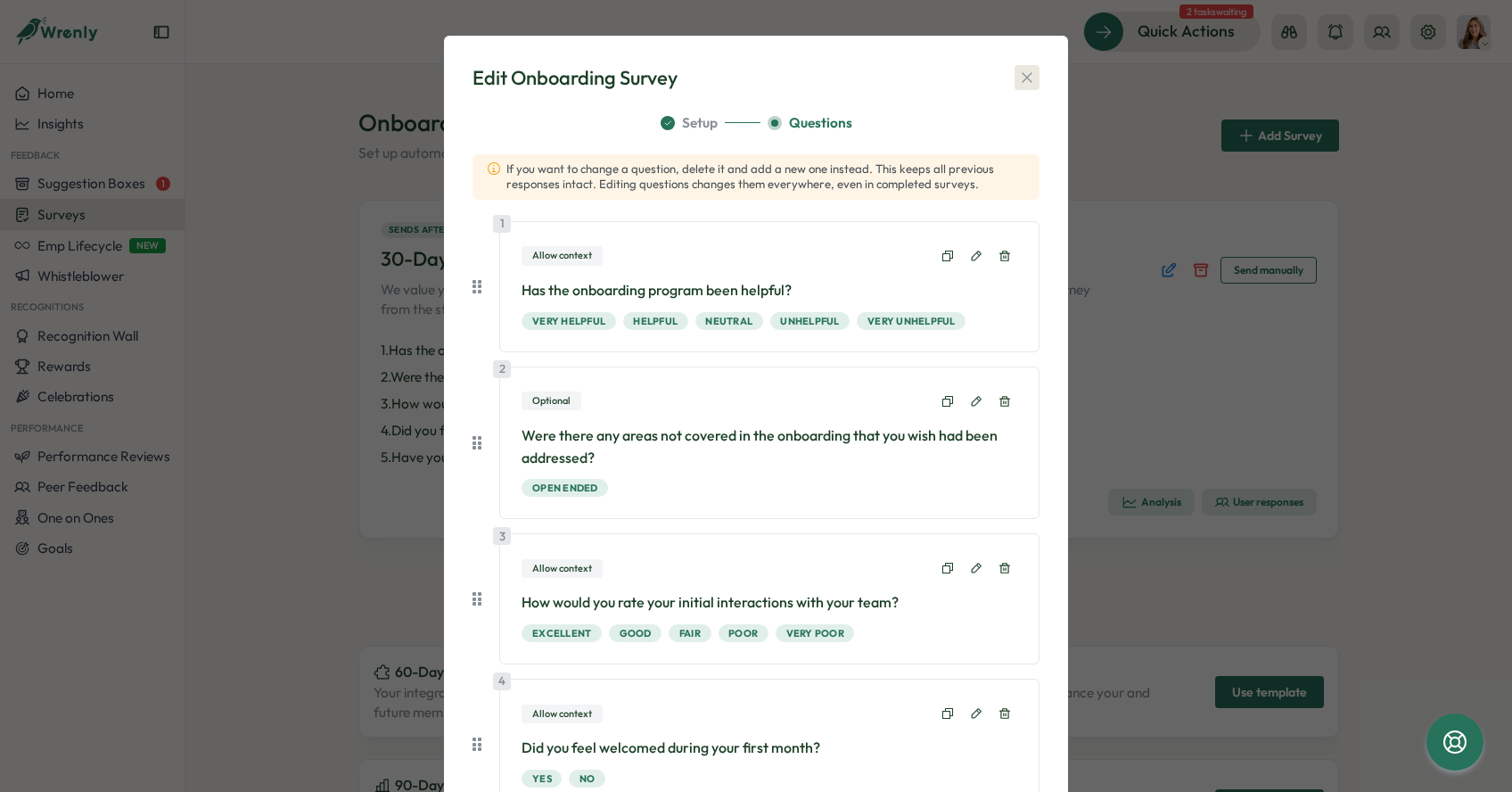
click at [1015, 77] on button "button" at bounding box center [1027, 77] width 25 height 25
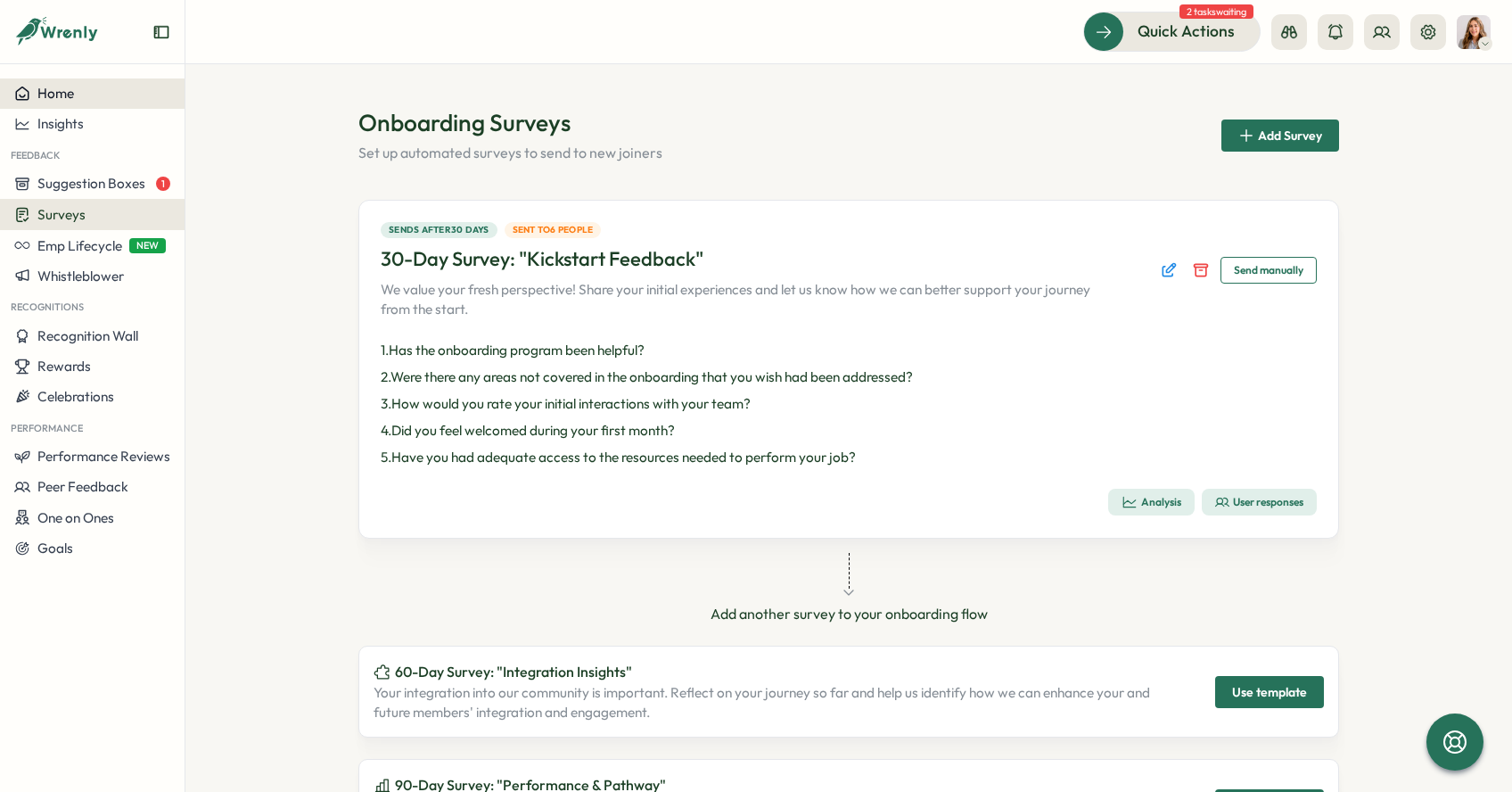
click at [86, 84] on button "Home" at bounding box center [92, 93] width 184 height 31
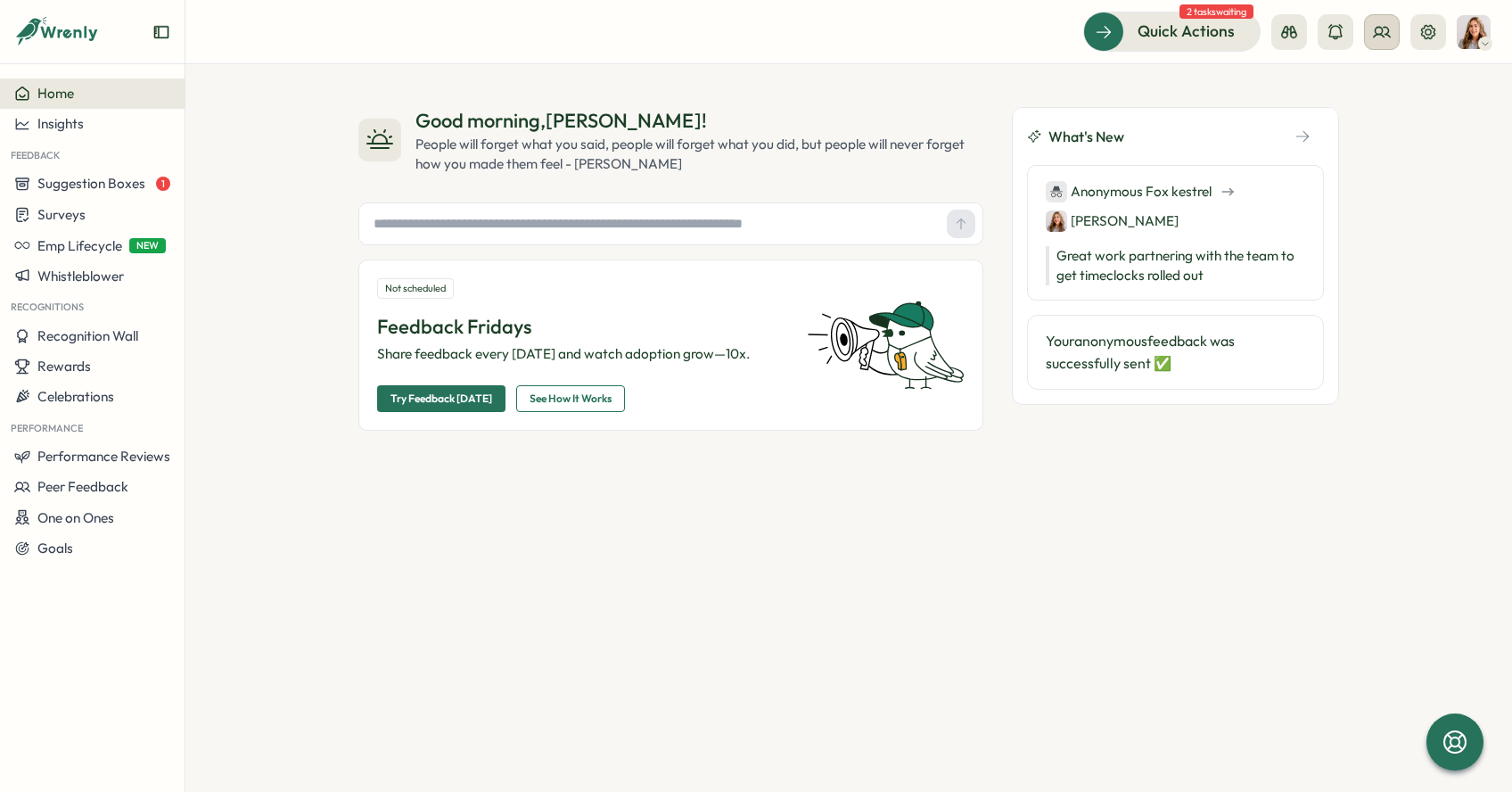
click at [1383, 33] on icon at bounding box center [1382, 32] width 18 height 18
click at [1372, 87] on div "Org Members" at bounding box center [1383, 87] width 113 height 20
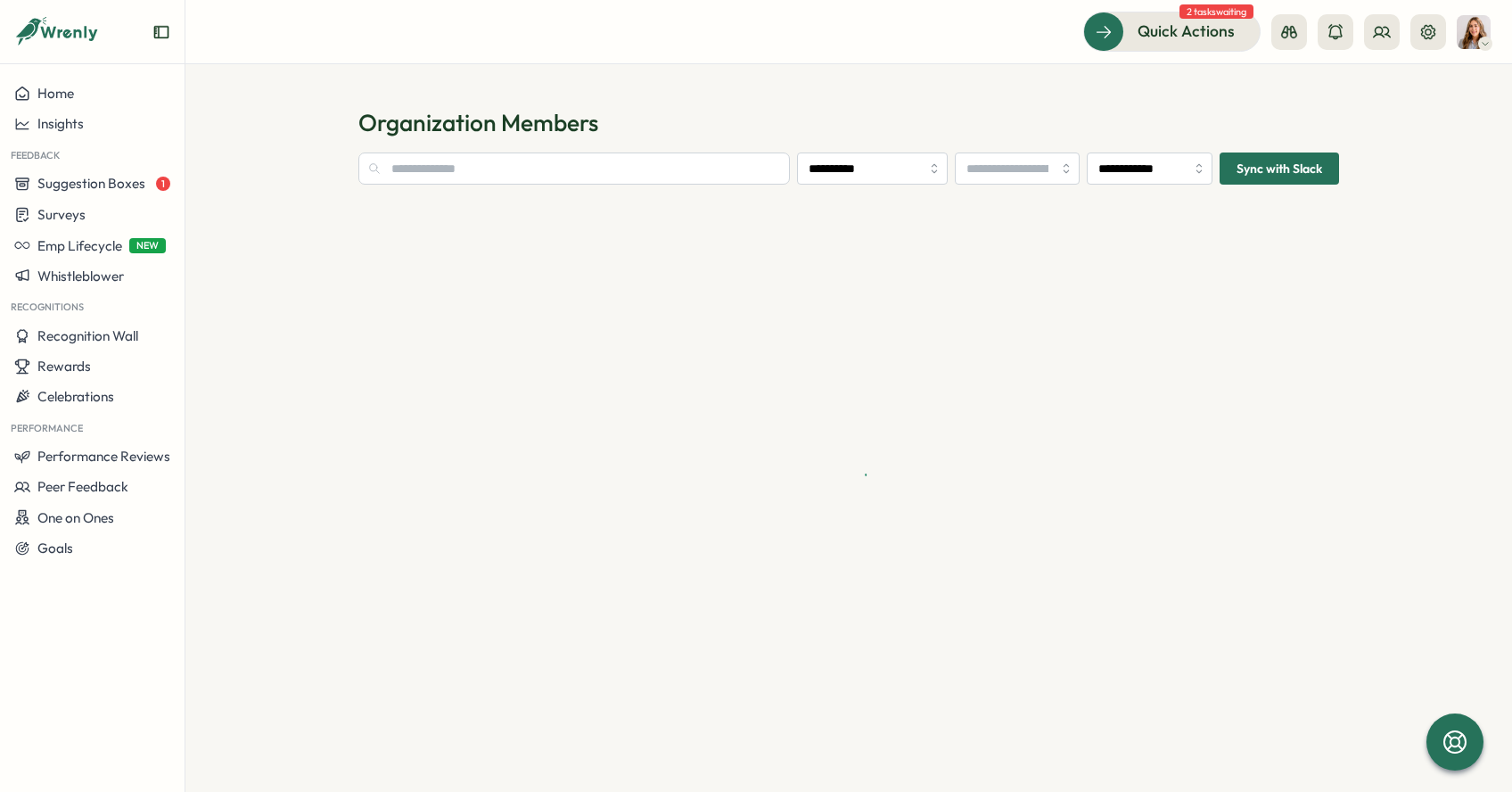
type input "**********"
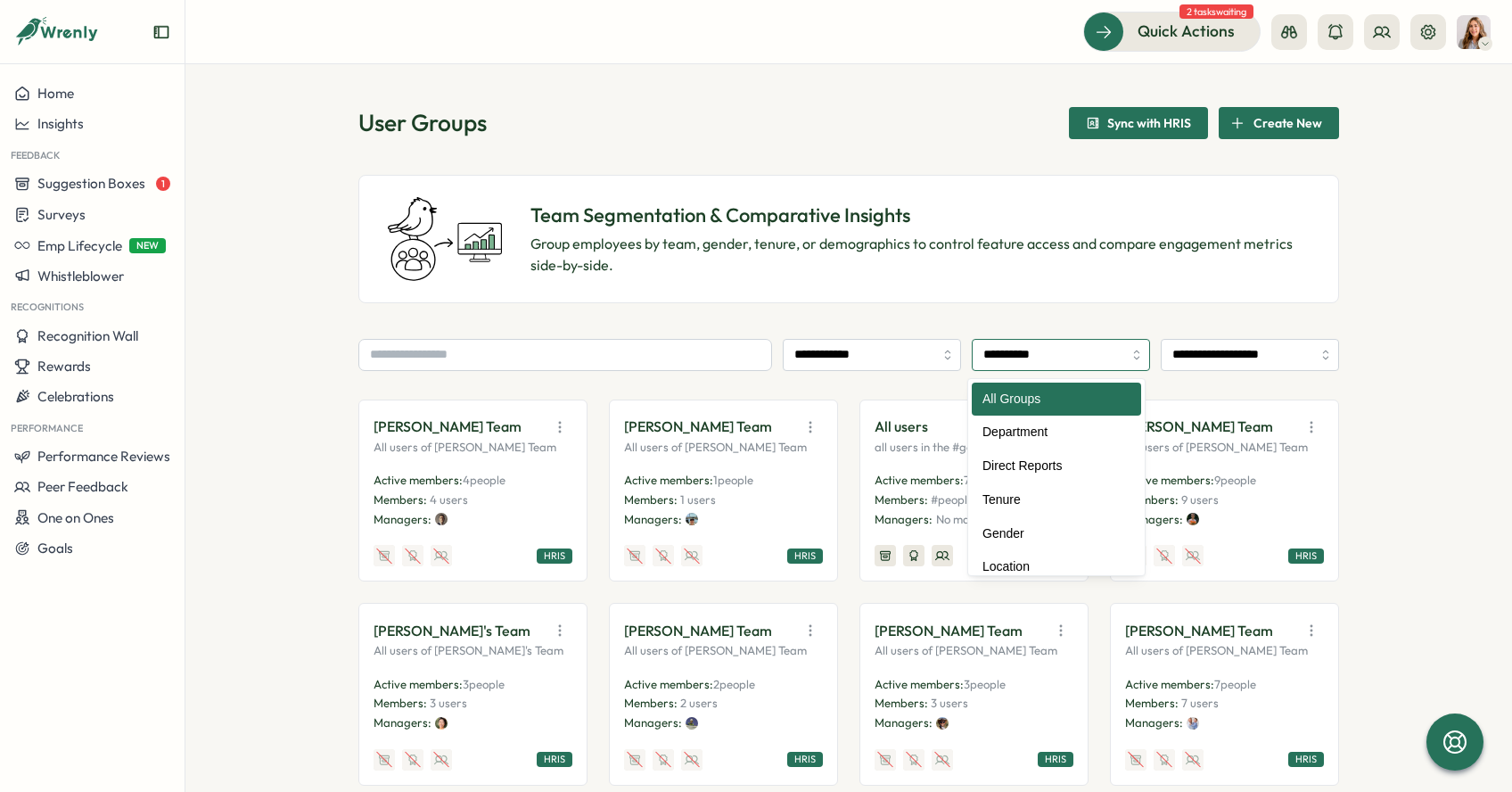
click at [1025, 356] on input "**********" at bounding box center [1061, 355] width 179 height 32
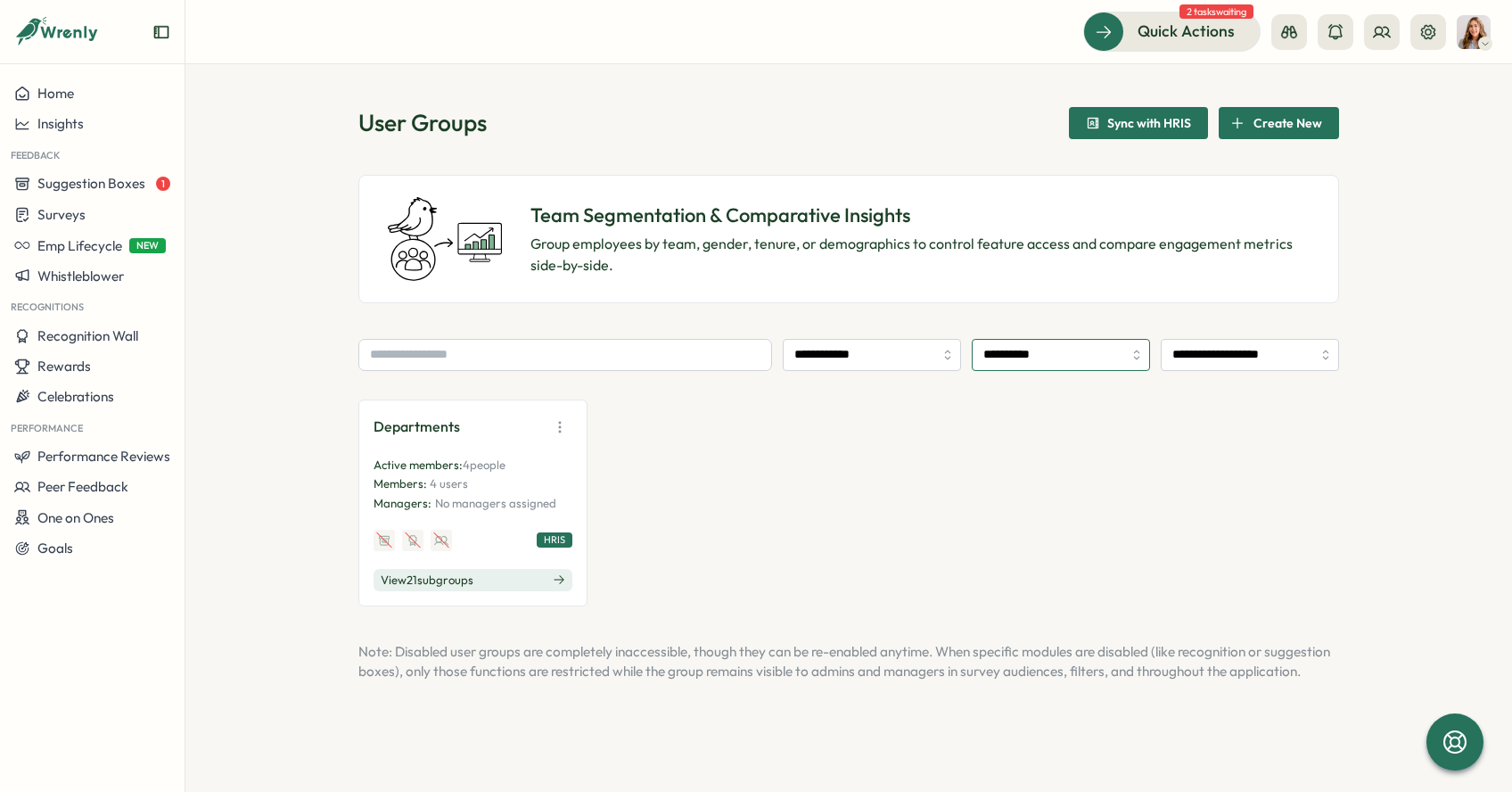
click at [999, 348] on input "**********" at bounding box center [1061, 355] width 179 height 32
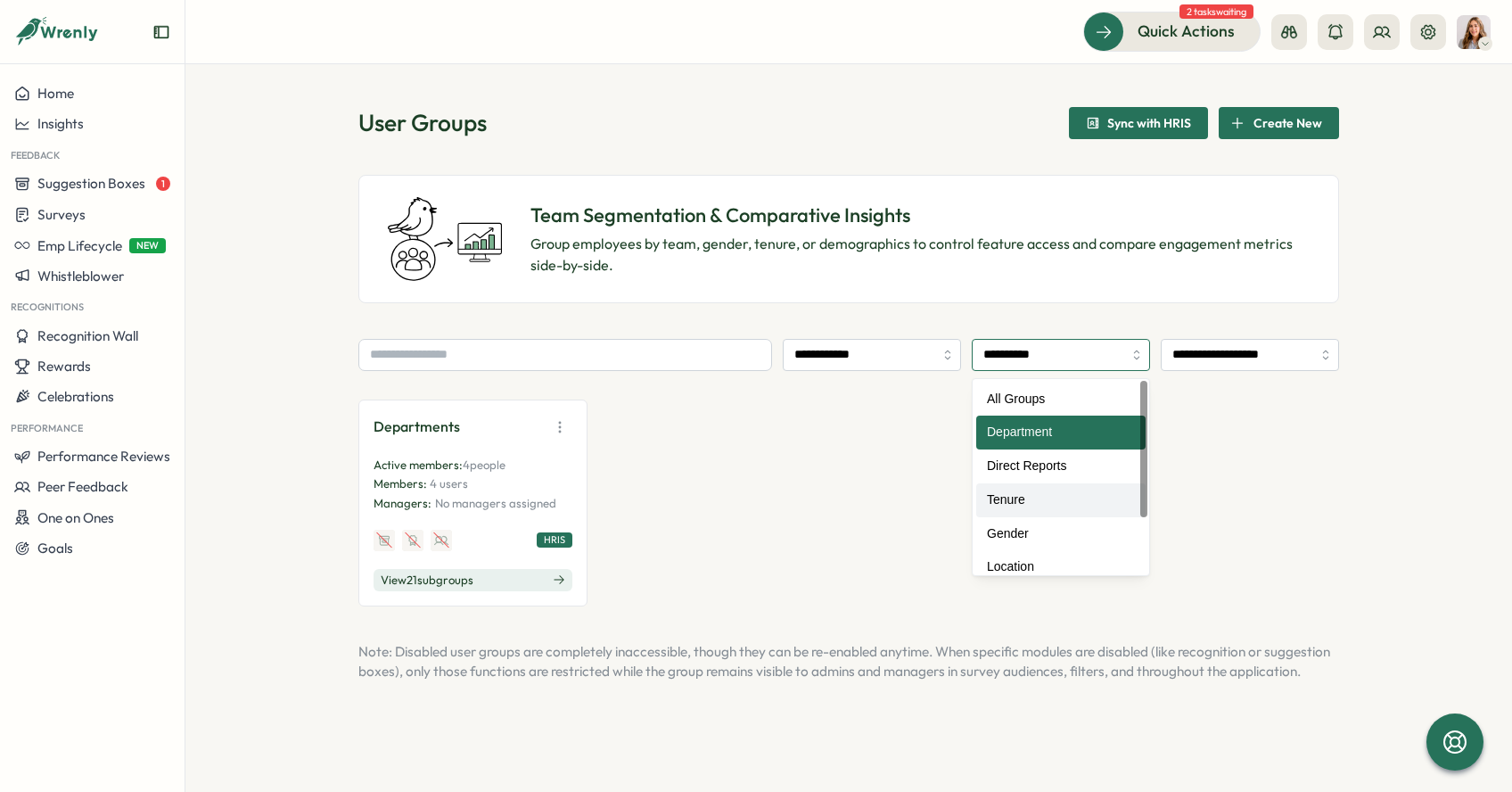
scroll to position [10, 0]
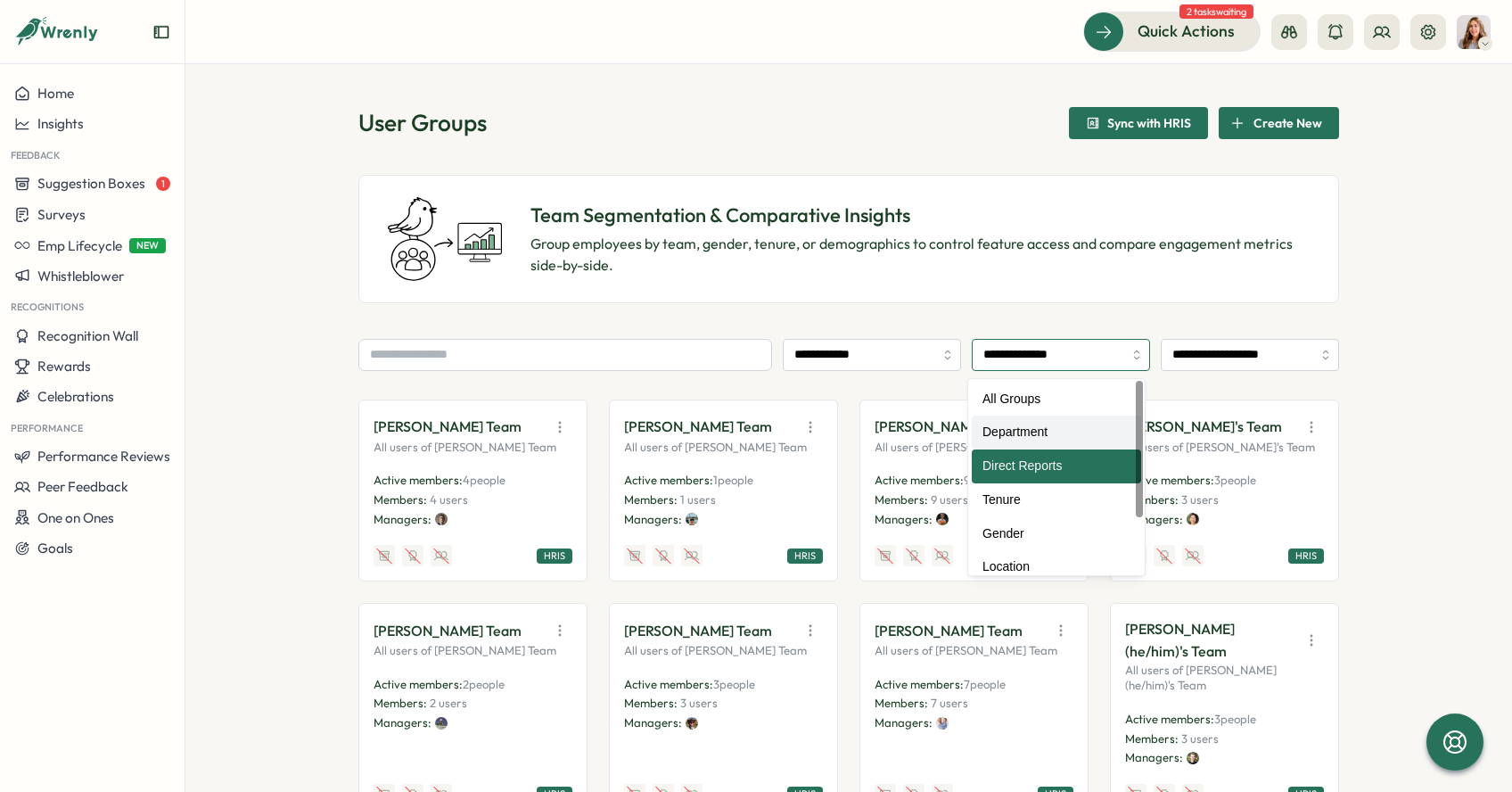
type input "**********"
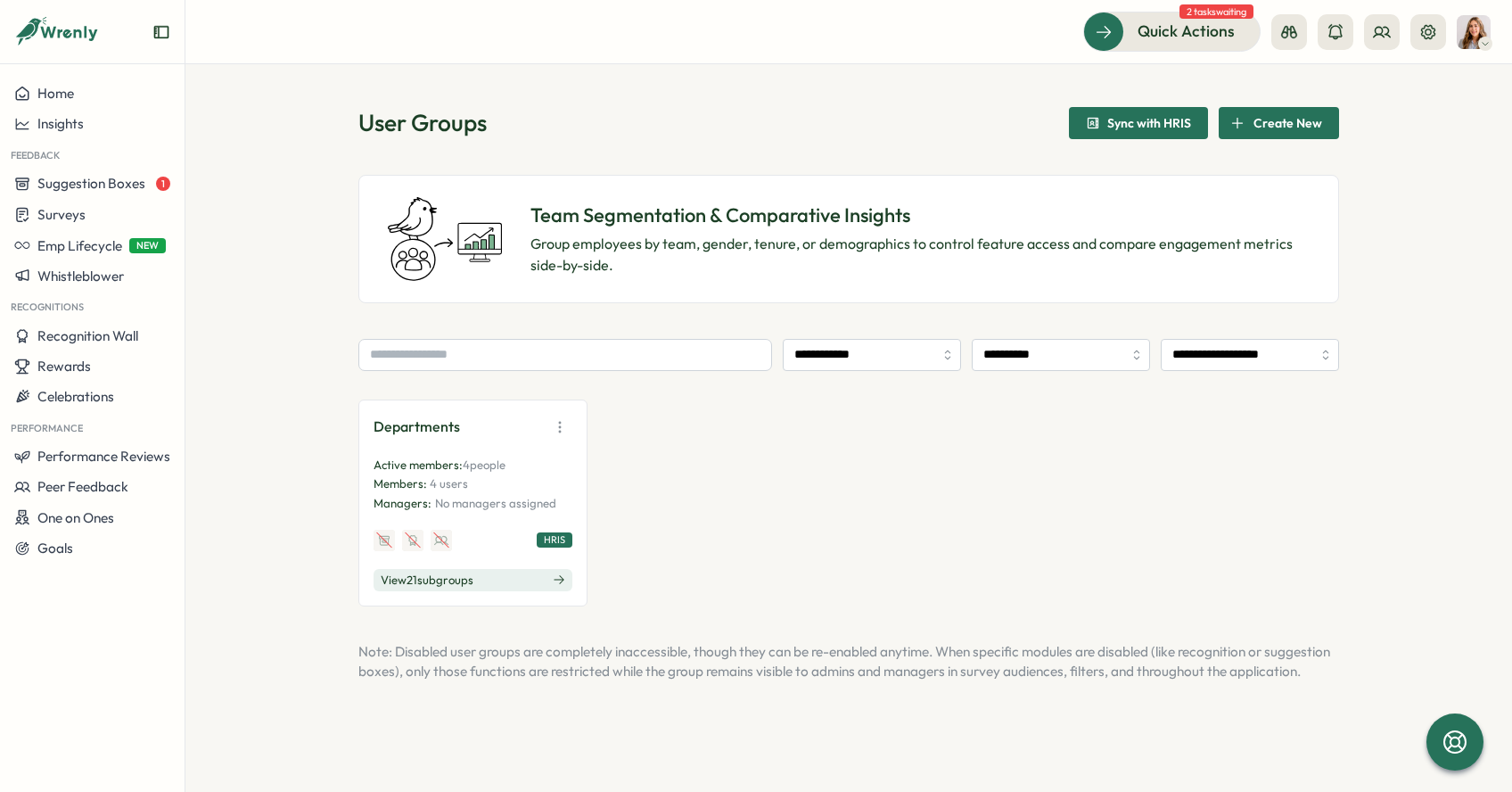
click at [433, 580] on span "View 21 sub groups" at bounding box center [427, 580] width 93 height 16
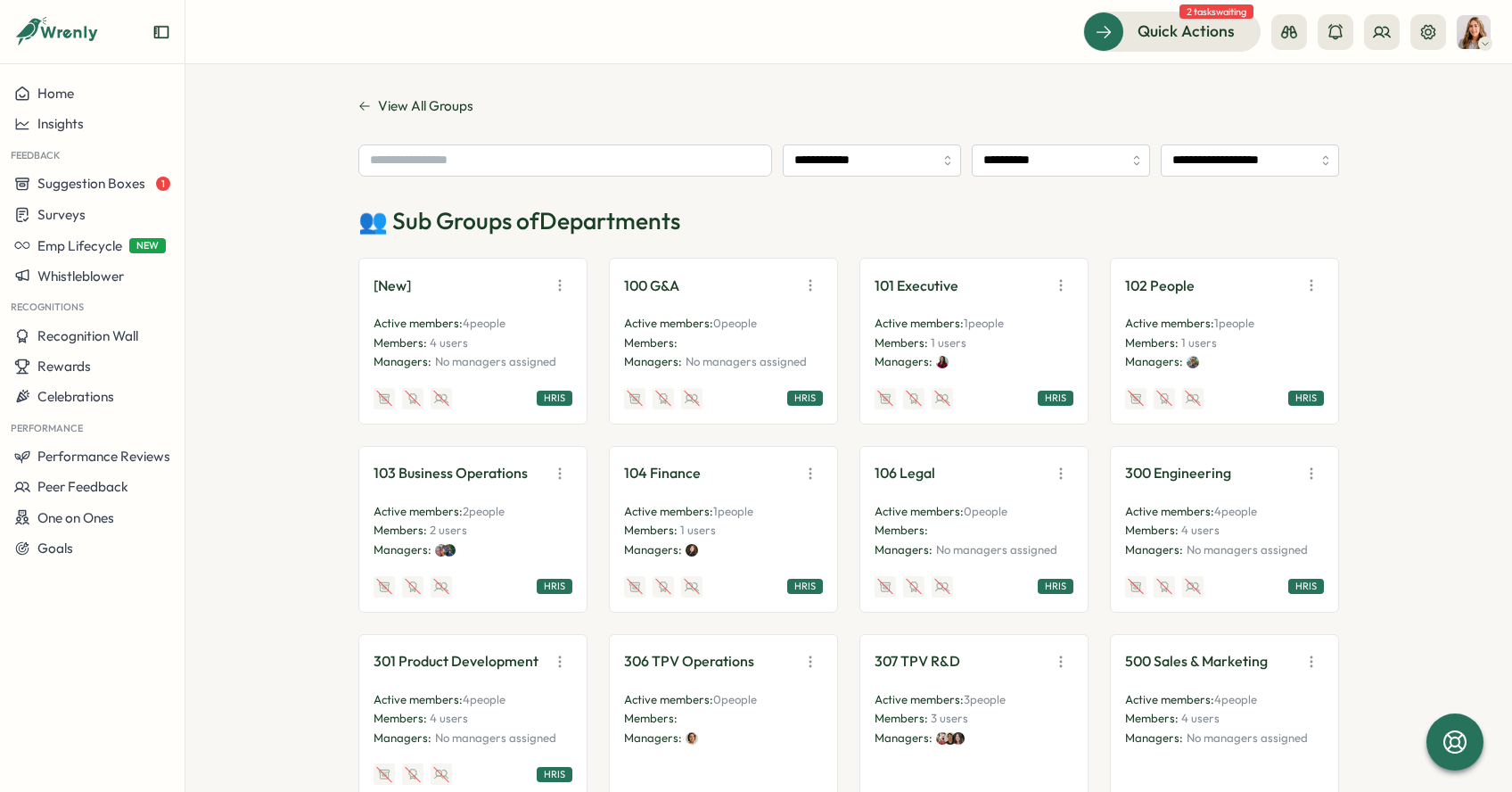
scroll to position [362, 0]
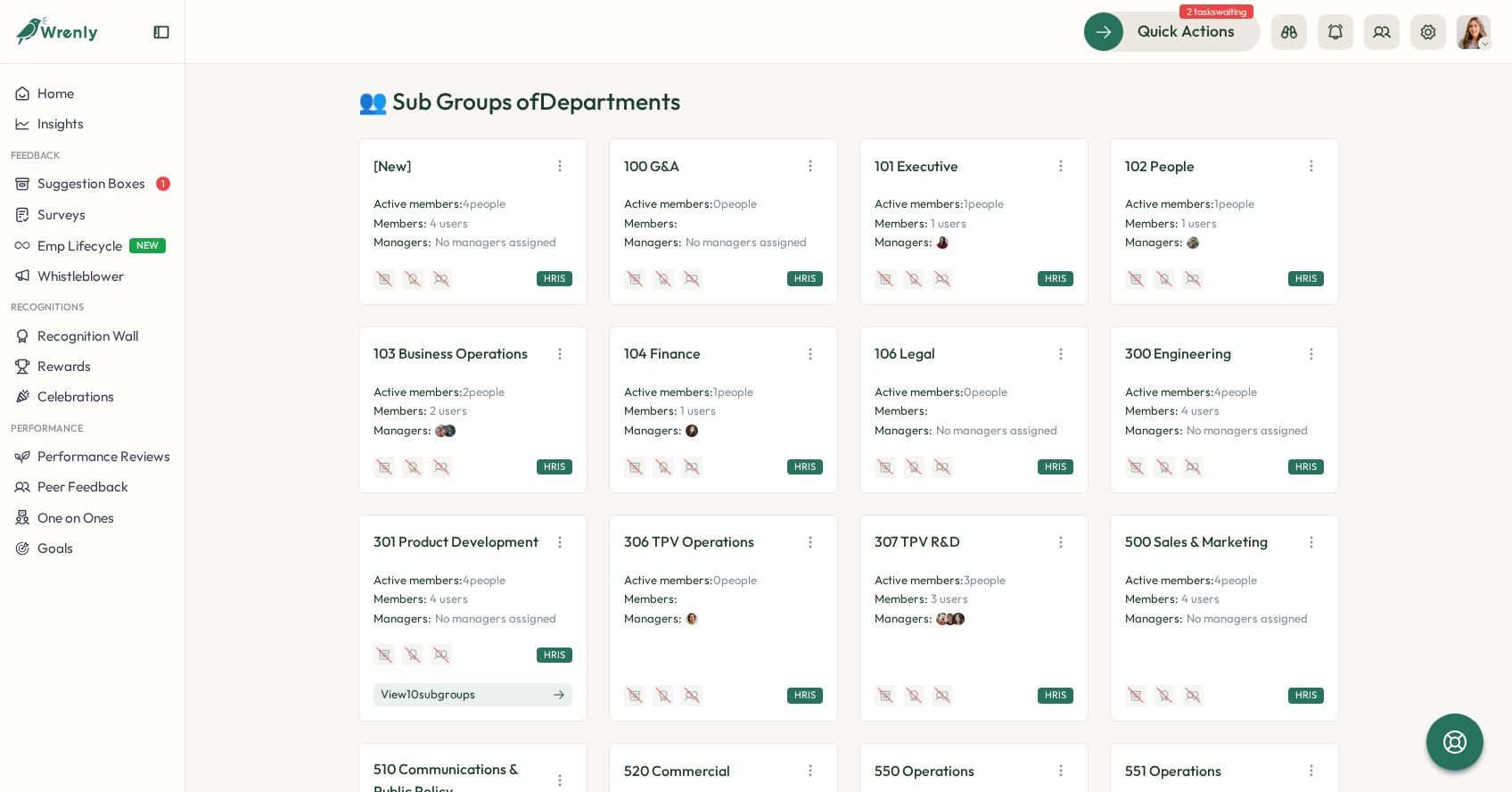
click at [512, 235] on p "No managers assigned" at bounding box center [495, 242] width 121 height 16
click at [557, 168] on icon "button" at bounding box center [560, 166] width 18 height 18
click at [534, 206] on button "View Audience" at bounding box center [514, 204] width 113 height 31
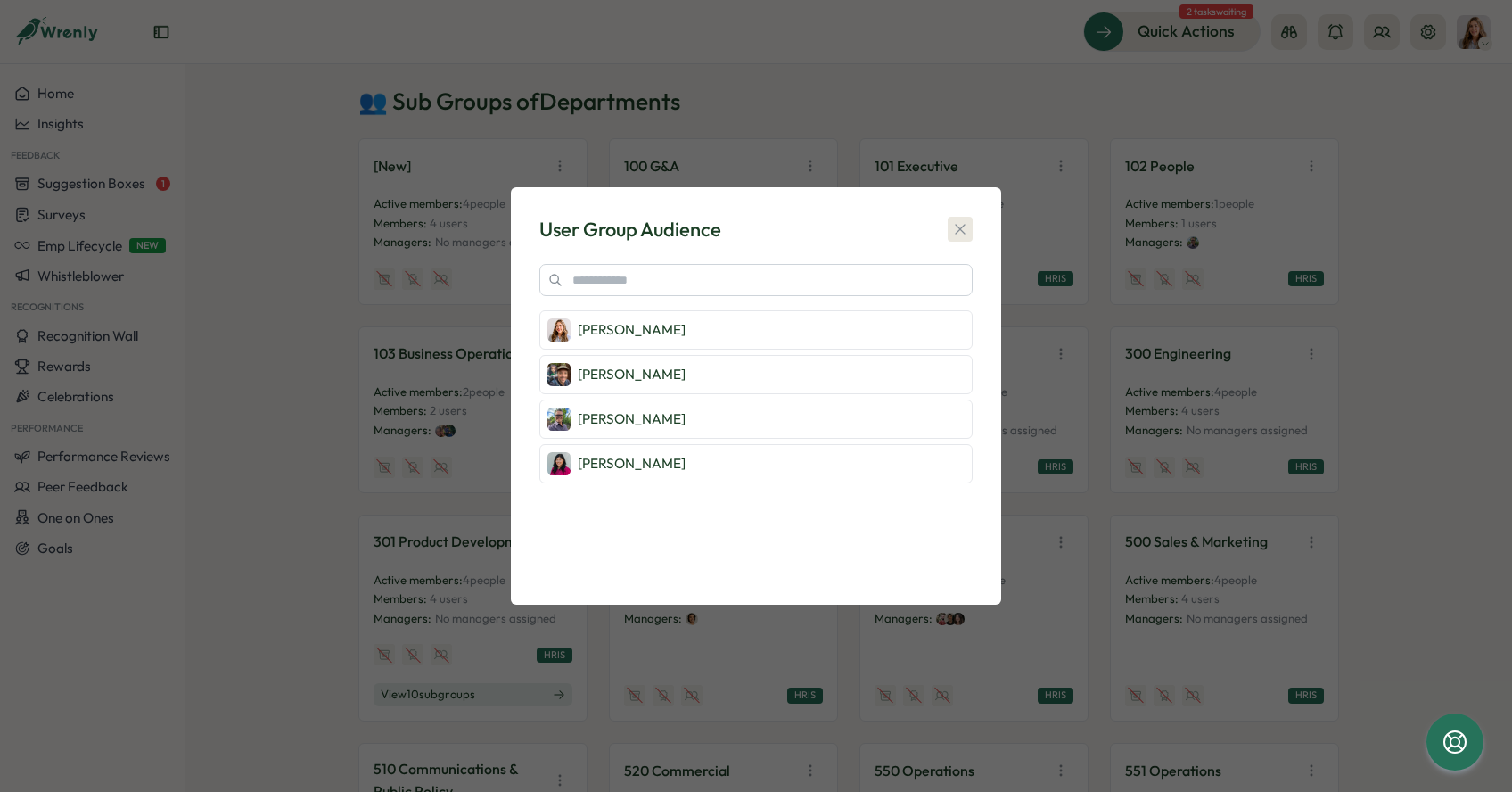
click at [965, 223] on icon "button" at bounding box center [960, 229] width 18 height 18
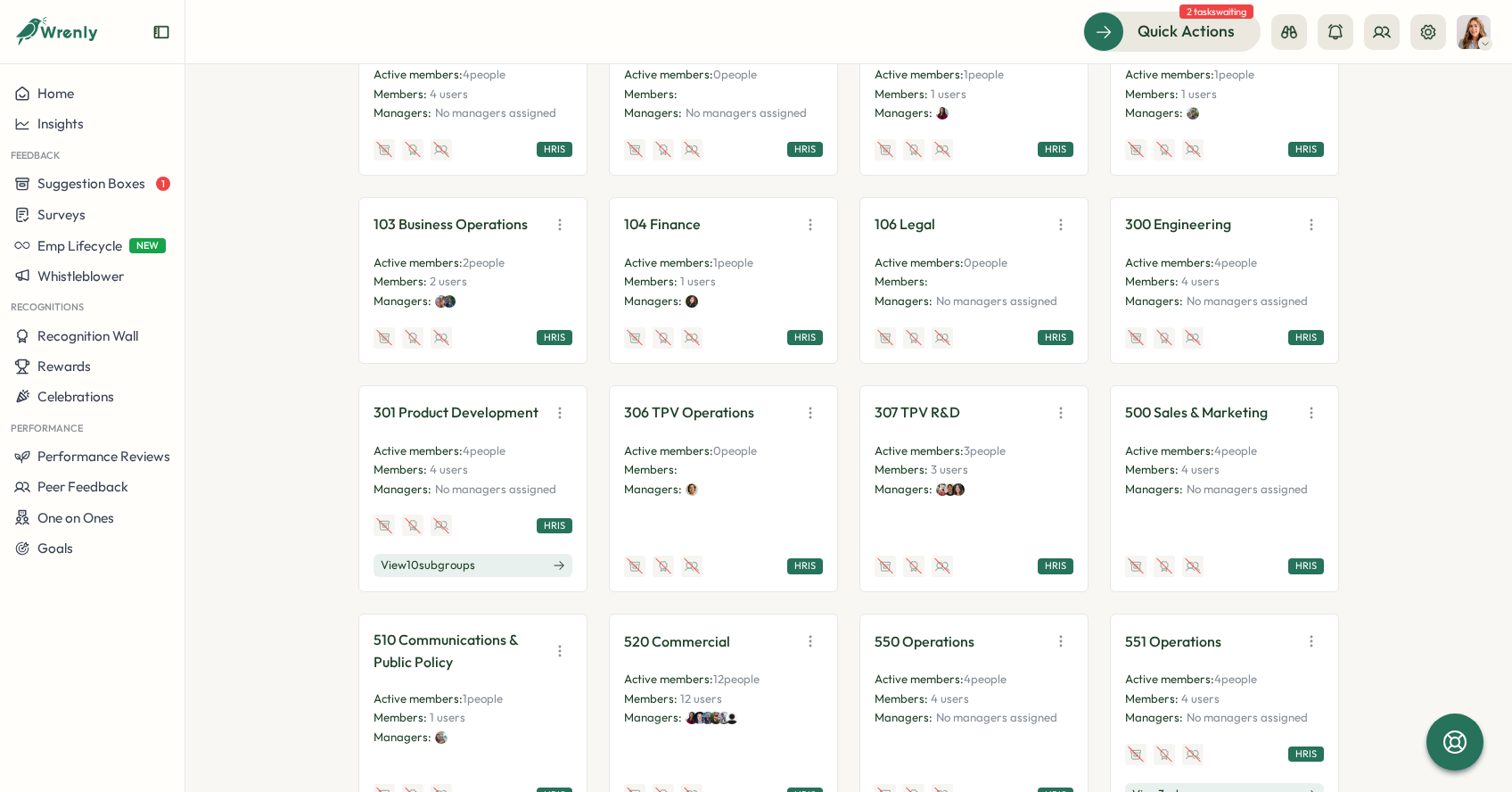
scroll to position [1071, 0]
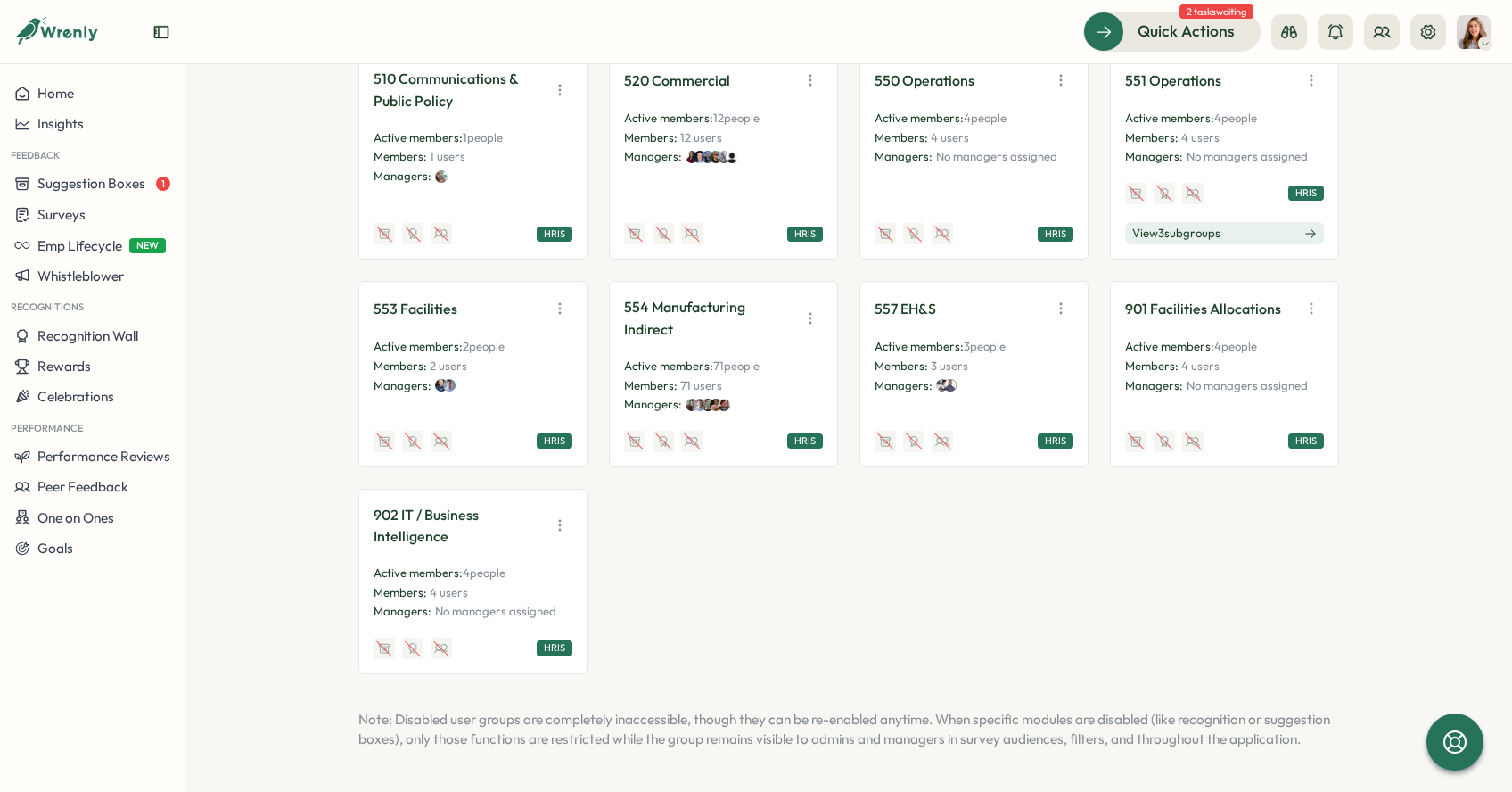
click at [553, 517] on icon "button" at bounding box center [560, 525] width 18 height 18
click at [543, 549] on button "View Audience" at bounding box center [514, 564] width 113 height 31
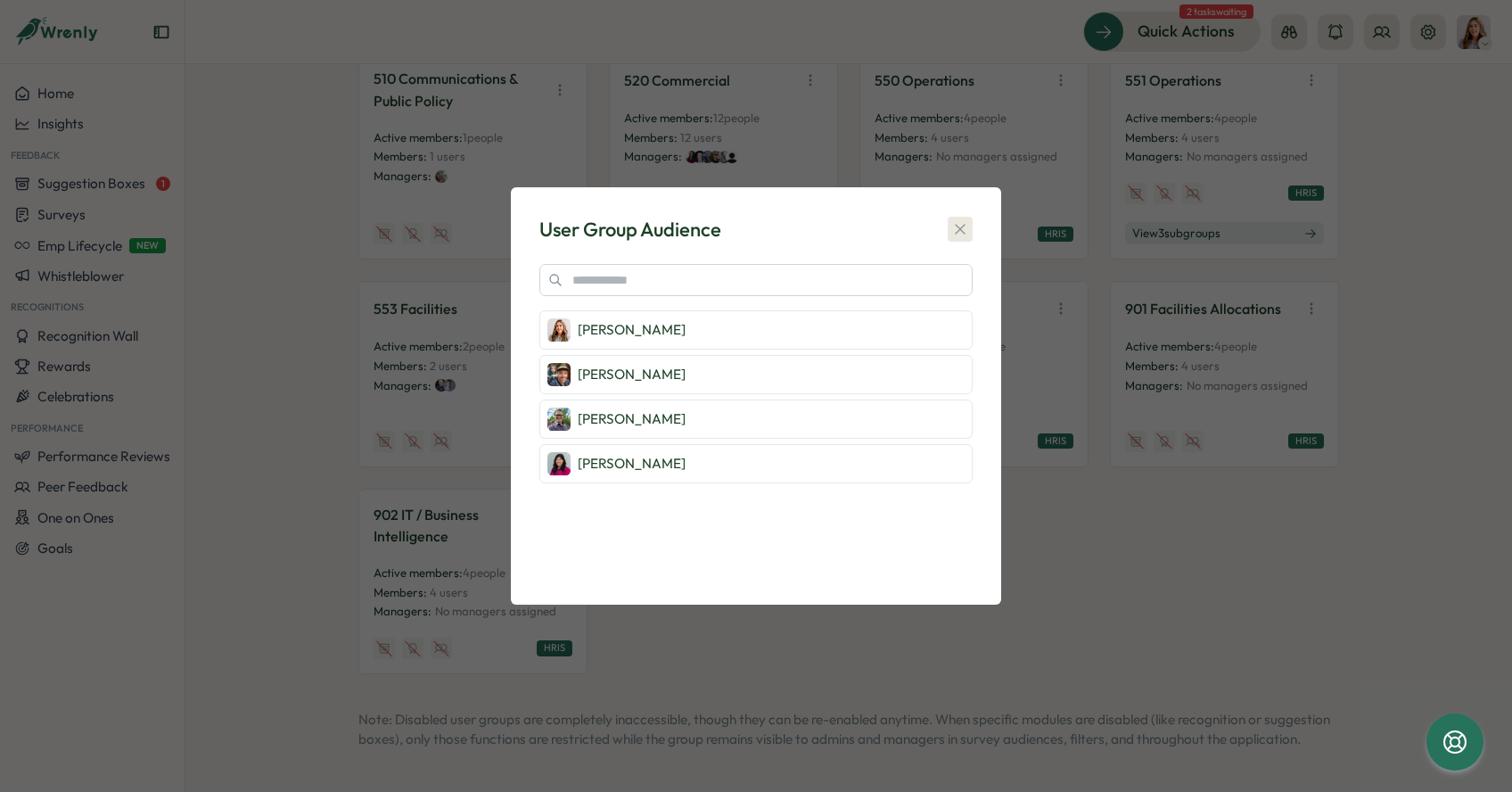
click at [968, 231] on icon "button" at bounding box center [960, 229] width 18 height 18
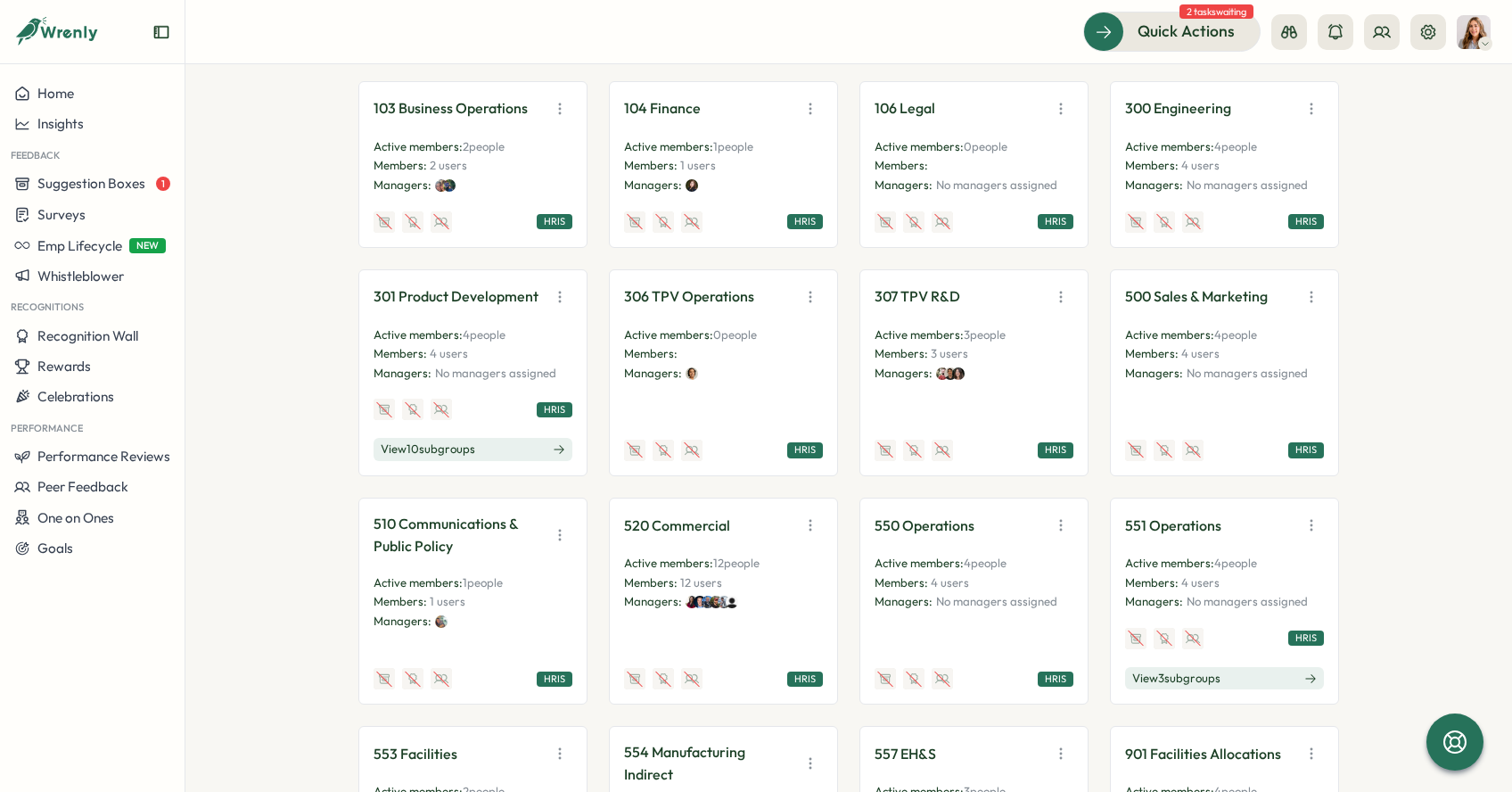
scroll to position [736, 0]
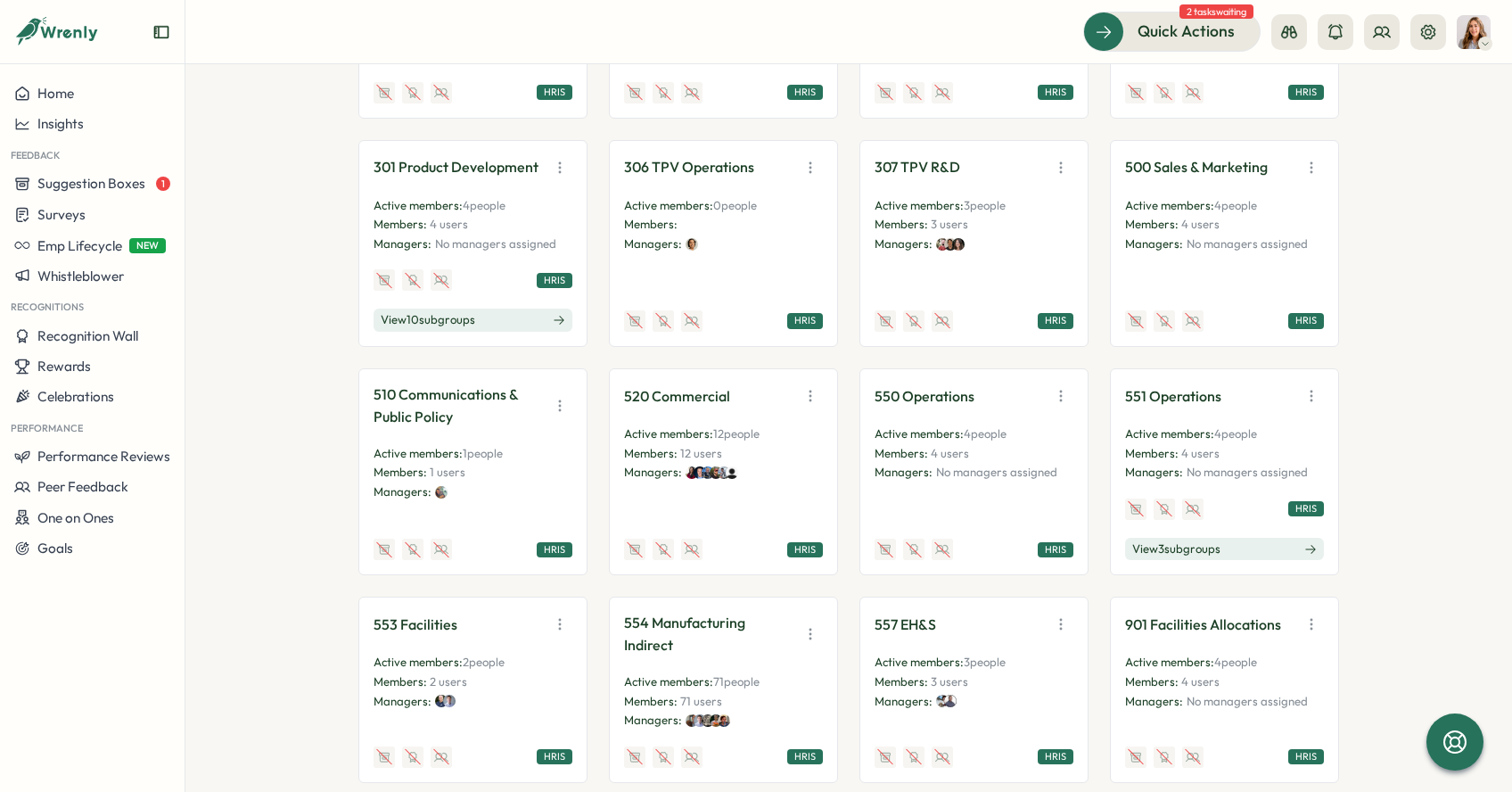
click at [805, 397] on icon "button" at bounding box center [810, 396] width 18 height 18
click at [784, 444] on button "View Audience" at bounding box center [764, 434] width 113 height 31
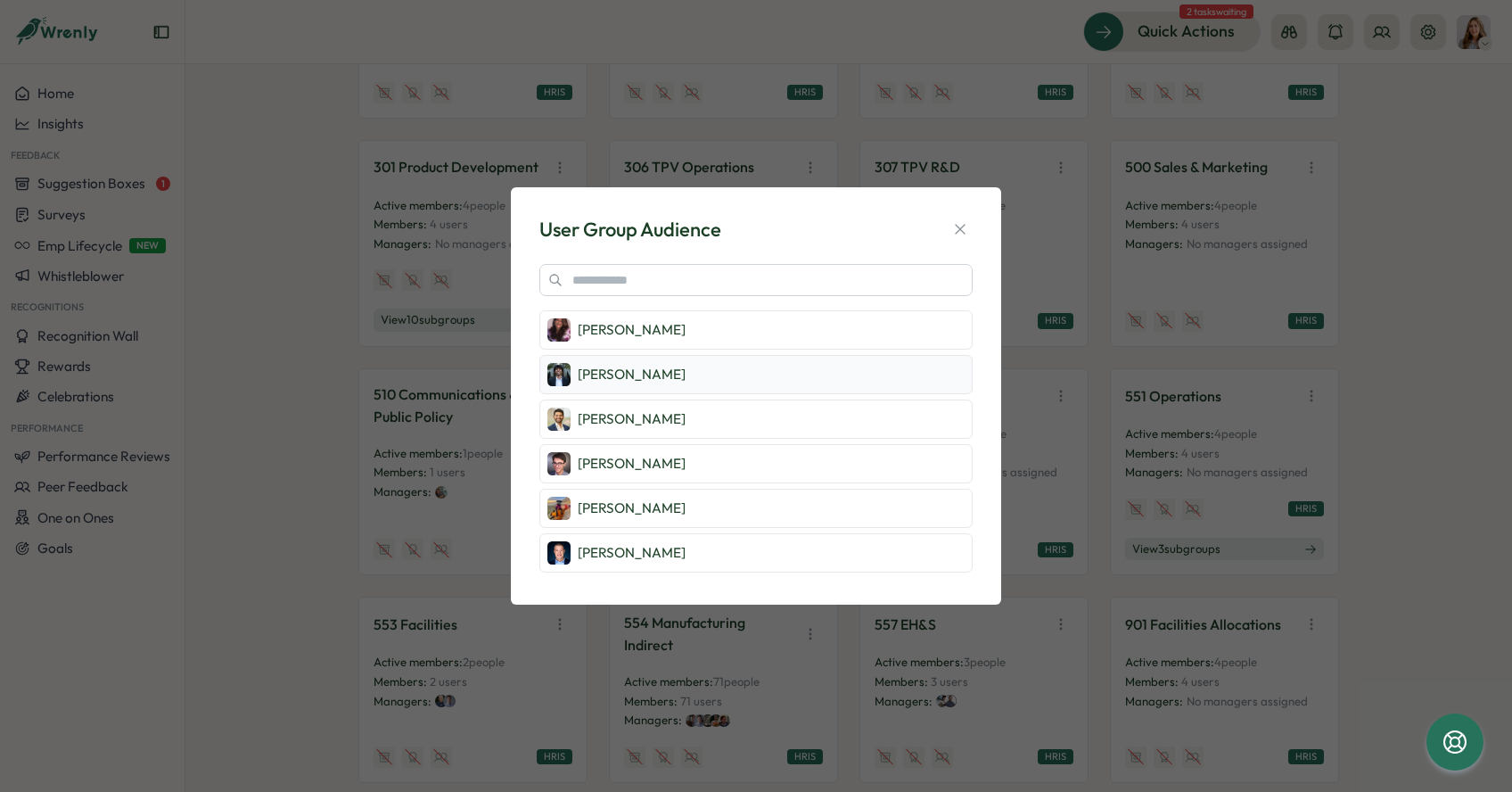
scroll to position [264, 0]
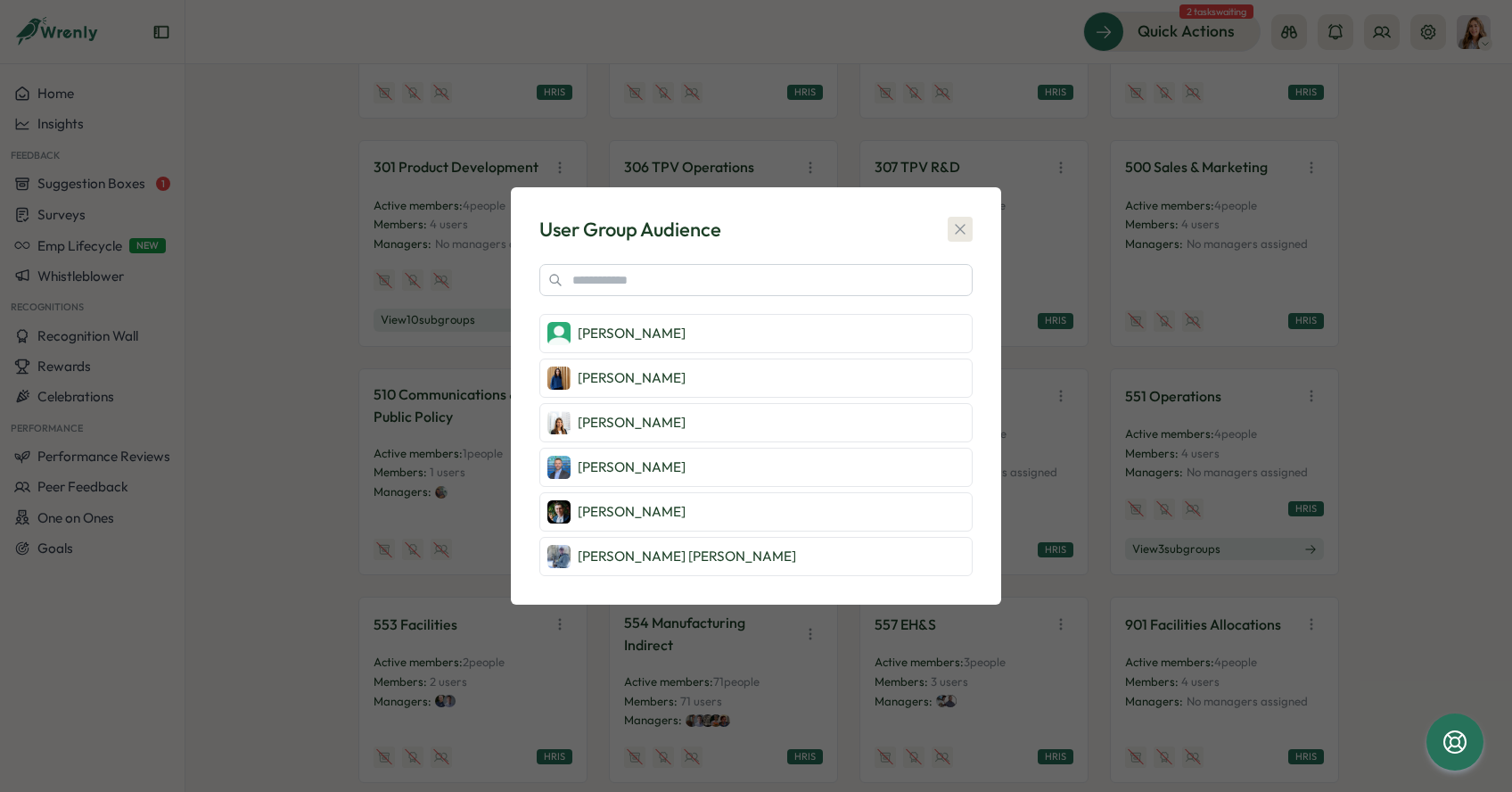
click at [965, 221] on icon "button" at bounding box center [960, 229] width 18 height 18
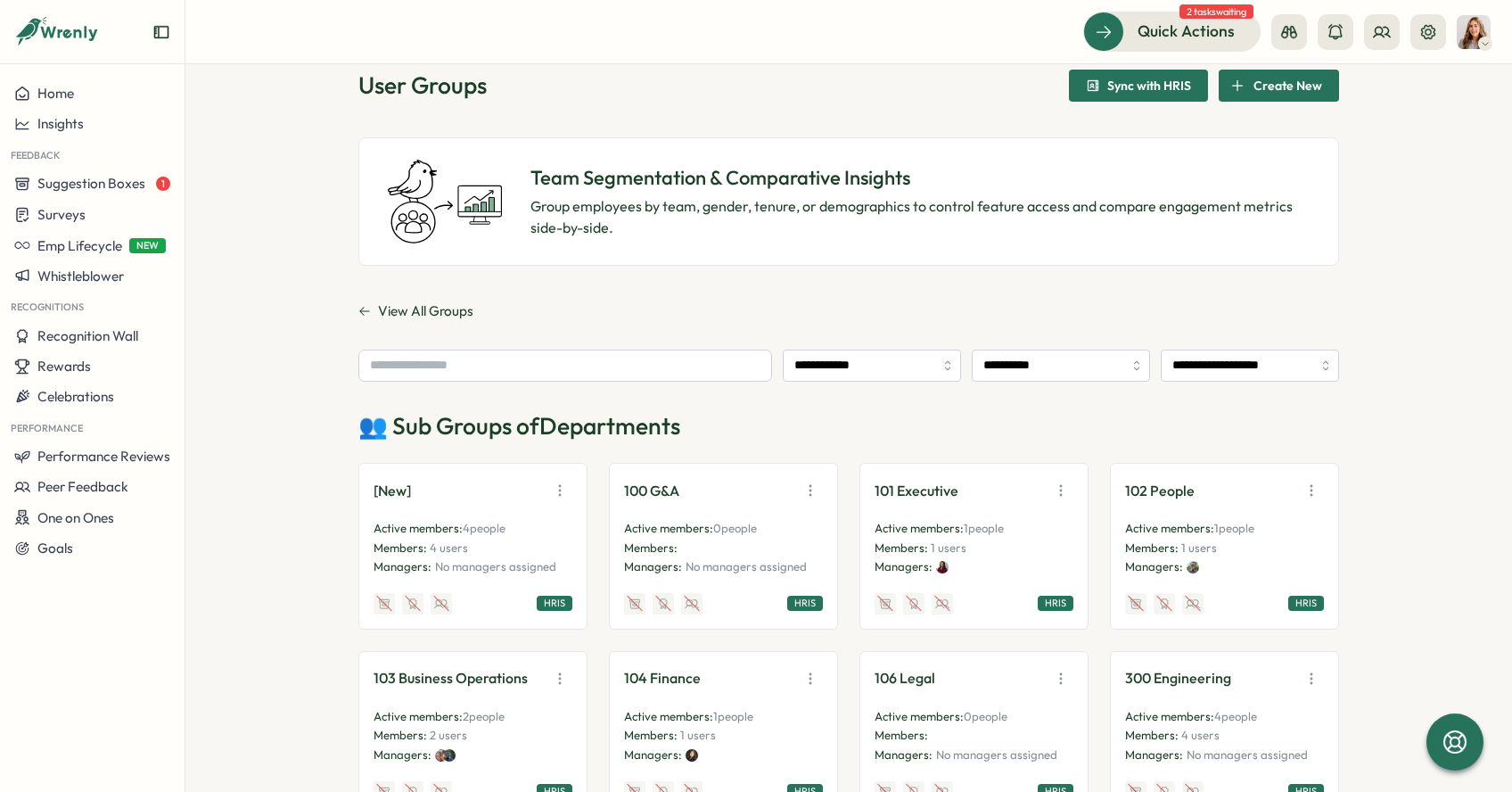
scroll to position [31, 0]
